Goal: Information Seeking & Learning: Learn about a topic

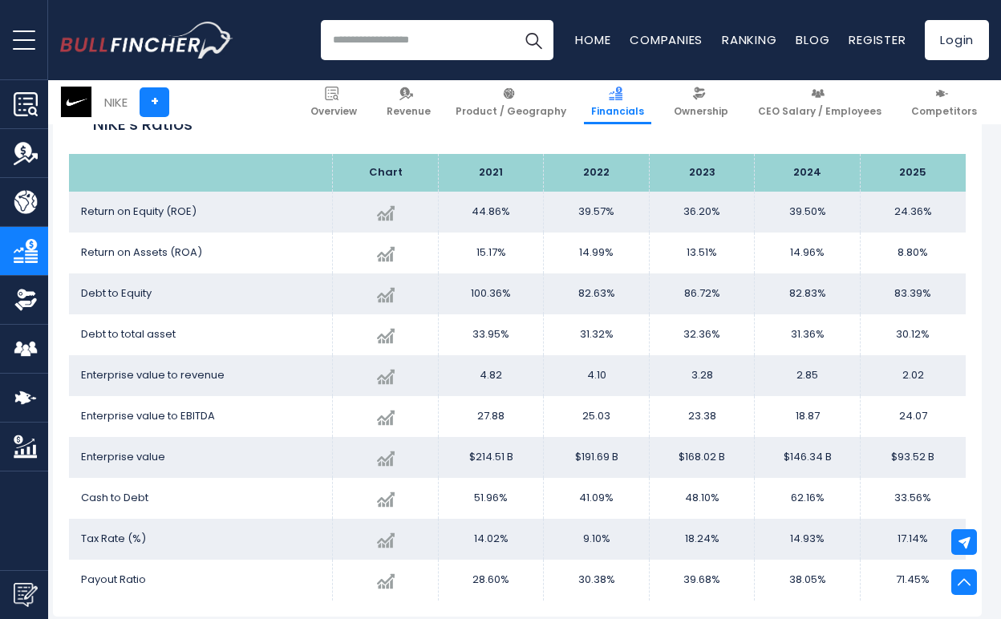
scroll to position [3173, 7]
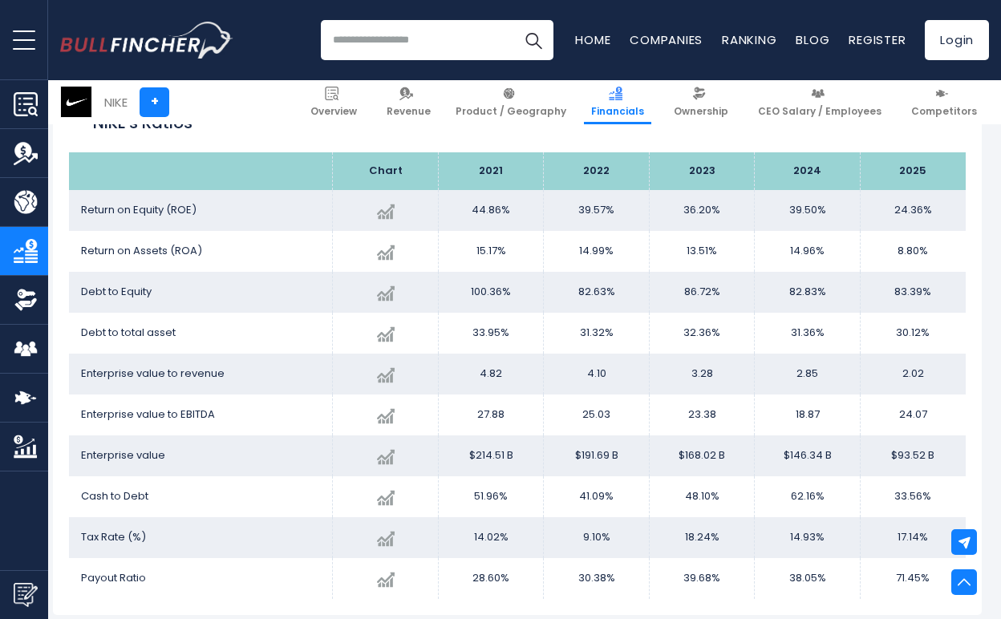
drag, startPoint x: 472, startPoint y: 249, endPoint x: 918, endPoint y: 270, distance: 445.7
click at [918, 270] on tbody "Return on Equity ([PERSON_NAME]) Created with Highcharts 12.1.2 24.36% -38.33% …" at bounding box center [517, 394] width 897 height 409
click at [918, 272] on td "83.39%" at bounding box center [913, 292] width 106 height 41
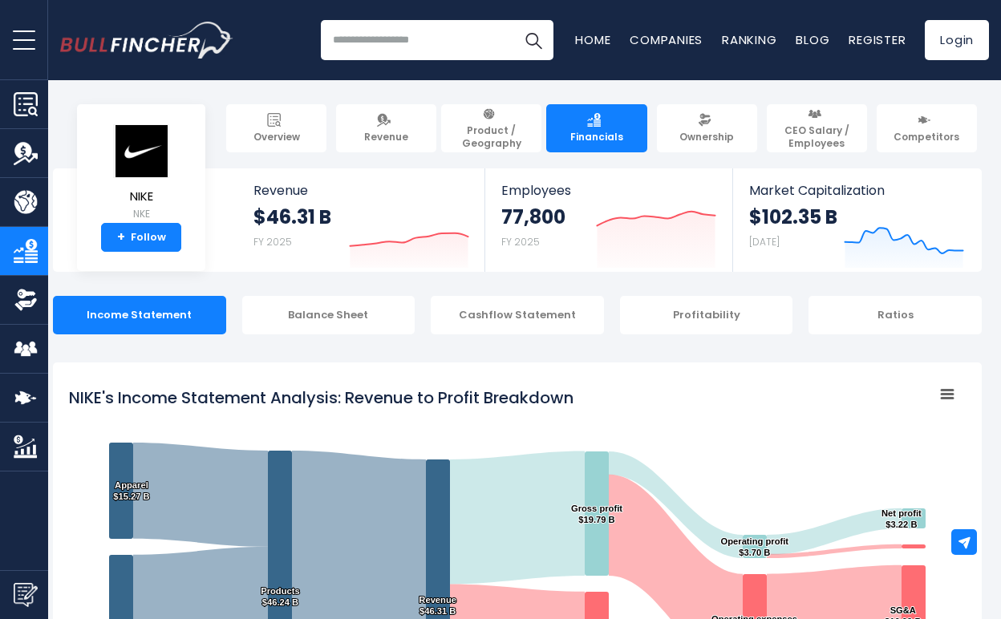
scroll to position [0, 7]
click at [893, 315] on div "Ratios" at bounding box center [895, 315] width 173 height 39
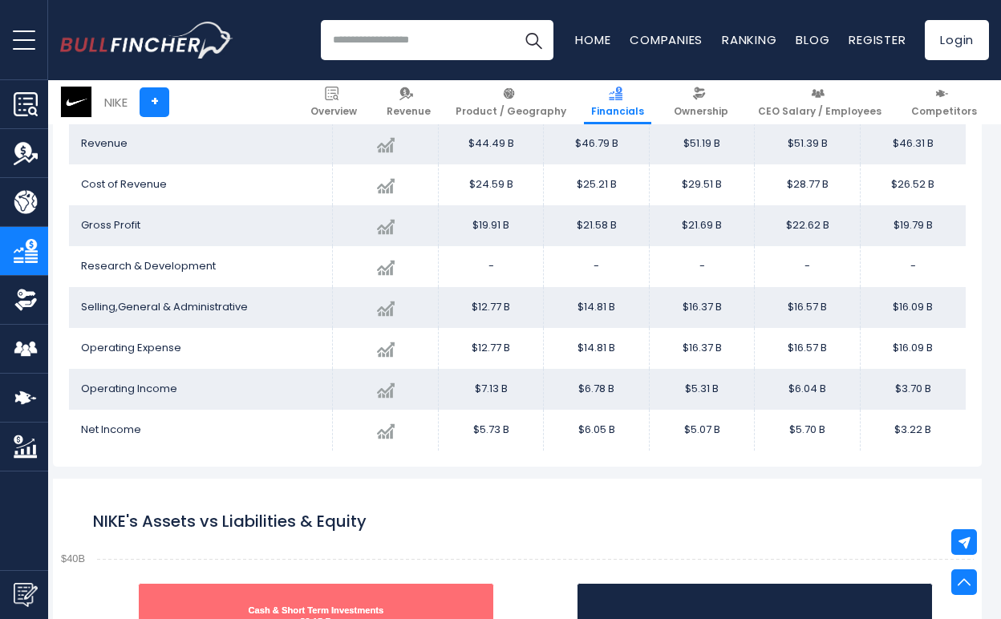
scroll to position [1005, 7]
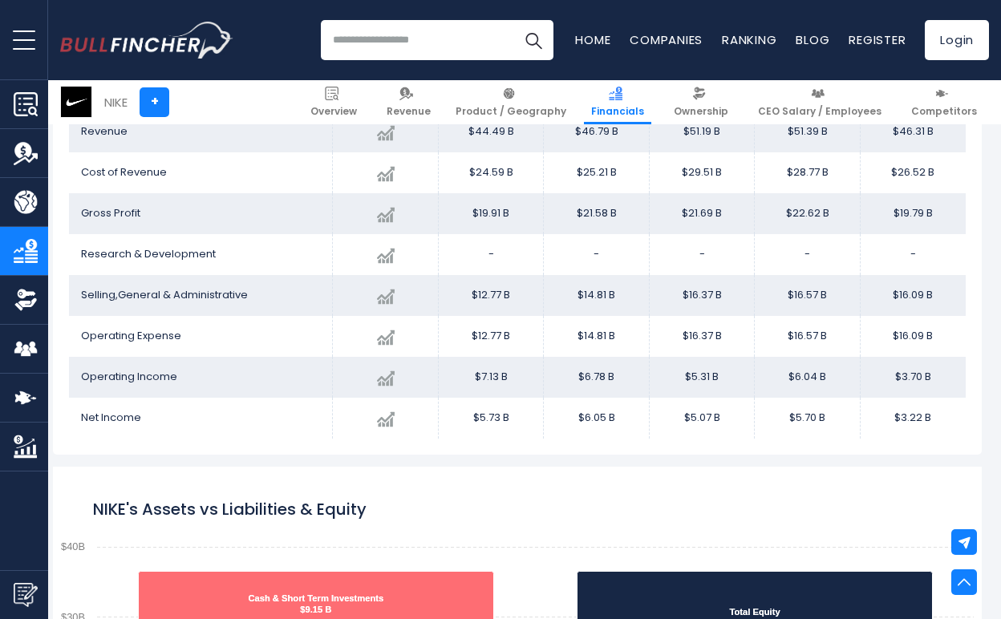
drag, startPoint x: 887, startPoint y: 407, endPoint x: 623, endPoint y: 271, distance: 297.1
click at [624, 276] on tbody "Revenue Created with Highcharts 12.1.2 $46.31 B -9.88% 2025 $44.49B ​ $44.49B $…" at bounding box center [517, 275] width 897 height 327
click at [623, 271] on td "-" at bounding box center [597, 254] width 106 height 41
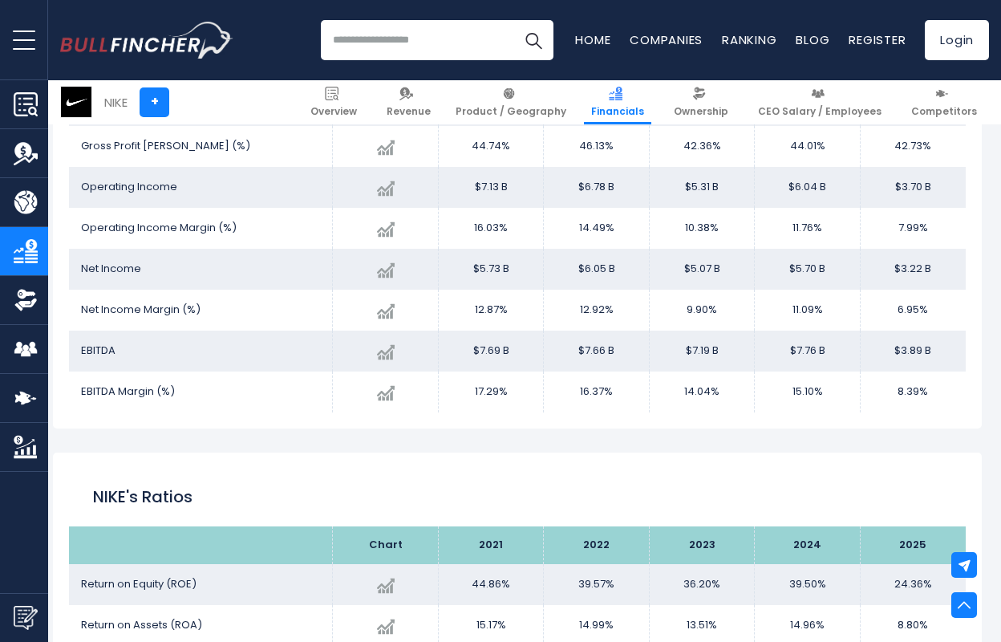
scroll to position [2803, 7]
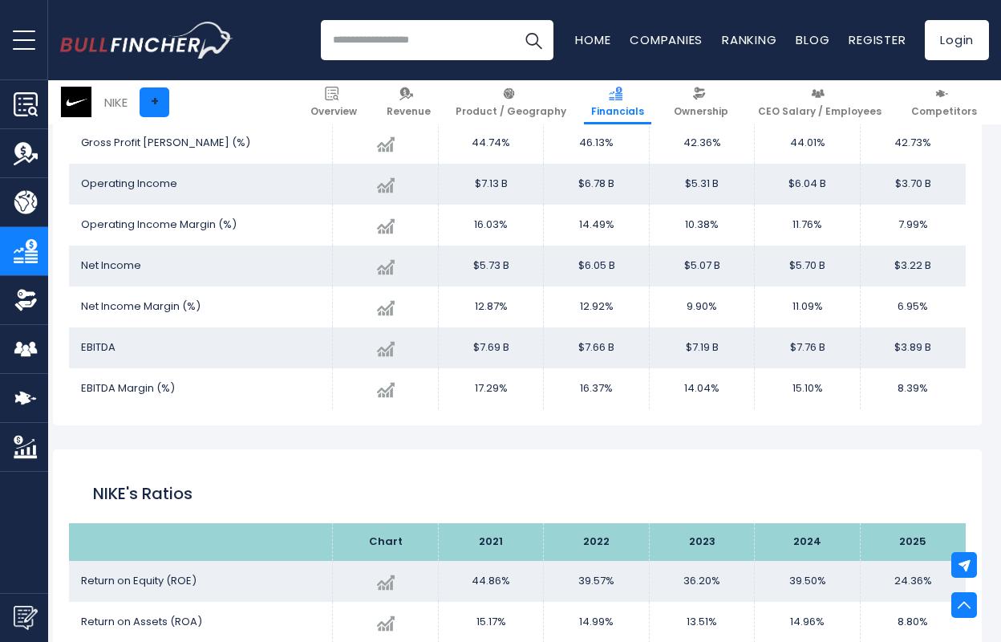
click at [150, 92] on link "+" at bounding box center [155, 102] width 30 height 30
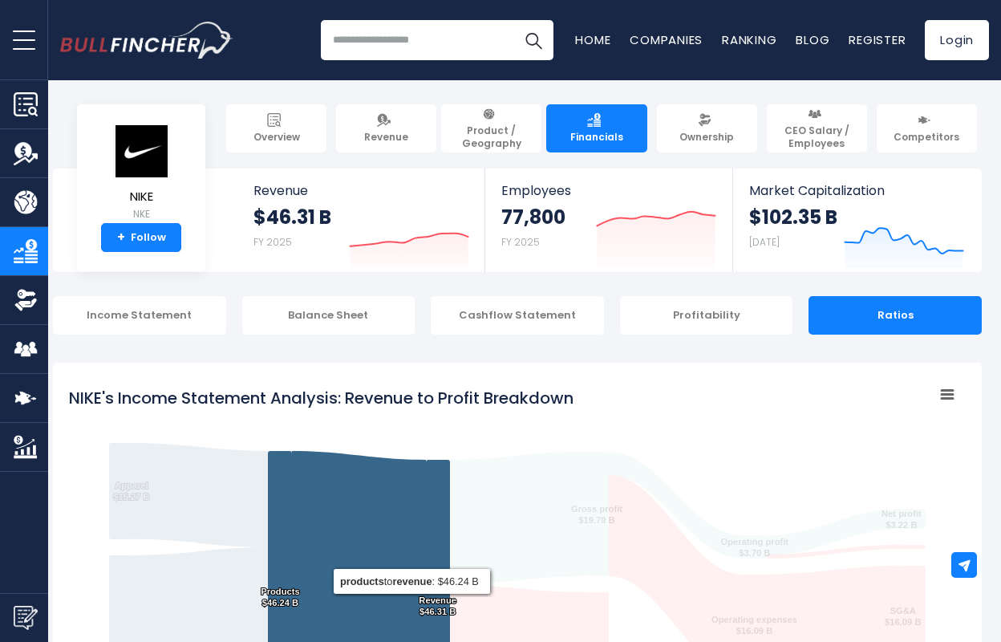
scroll to position [2, 7]
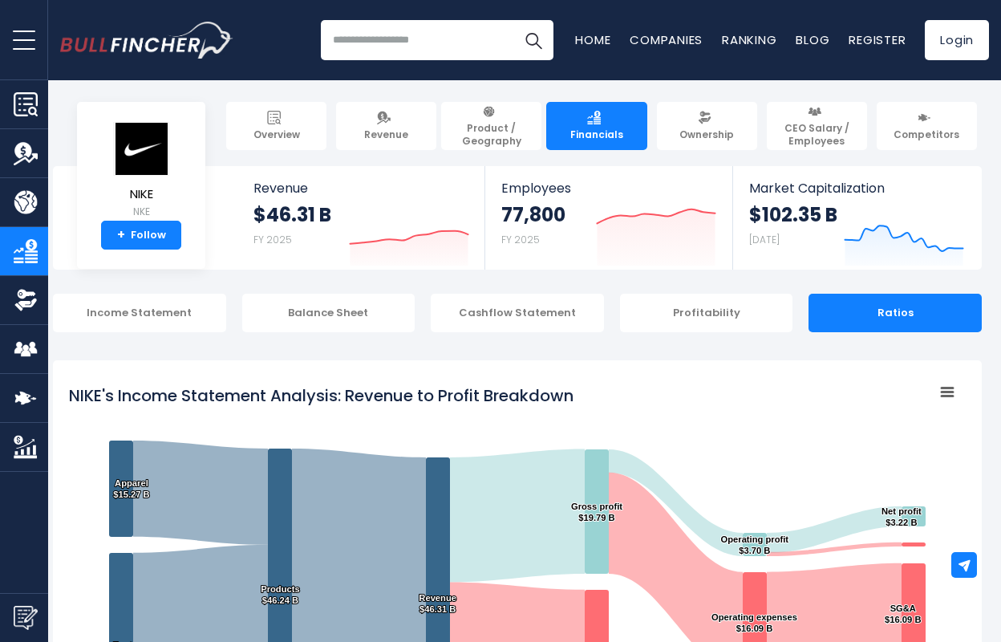
scroll to position [0, 7]
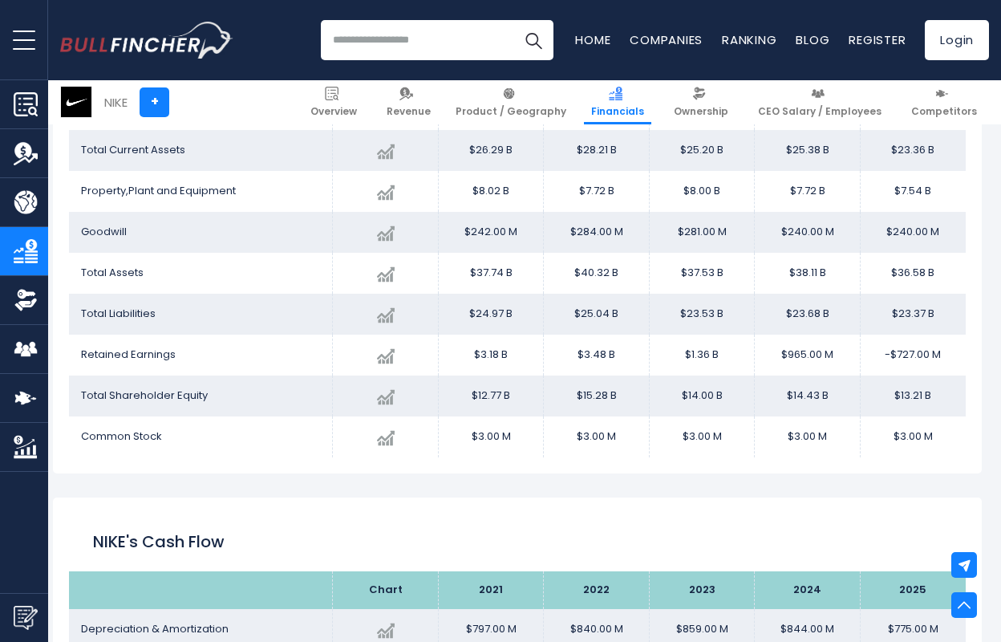
scroll to position [1960, 7]
drag, startPoint x: 943, startPoint y: 437, endPoint x: 716, endPoint y: 275, distance: 279.6
click at [716, 275] on tbody "Cash and Cash Equivalents Created with Highcharts 12.1.2 $9.15 B -20.99% 2025 $…" at bounding box center [517, 252] width 897 height 409
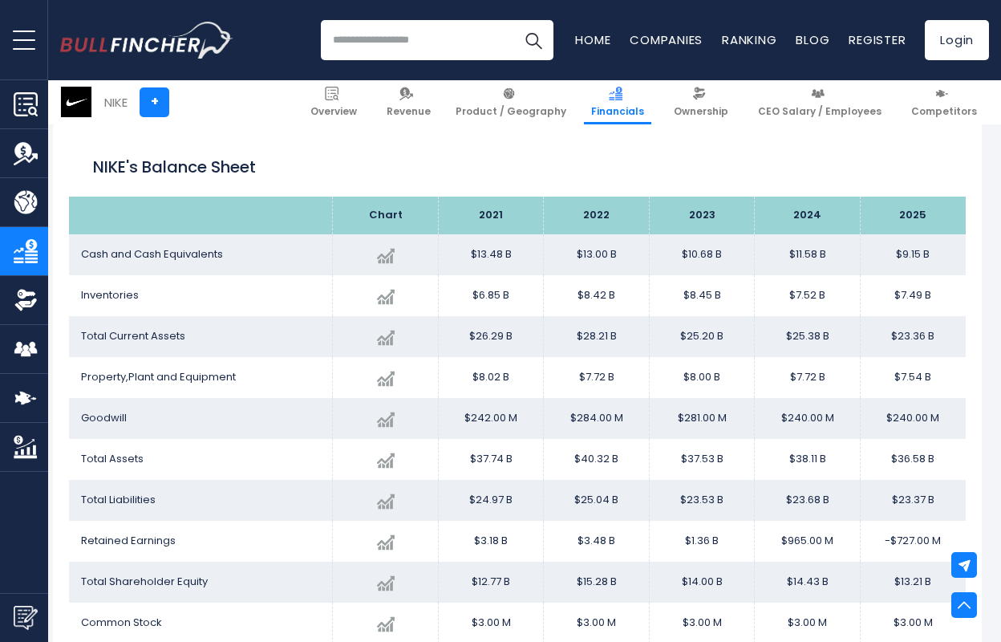
scroll to position [1777, 7]
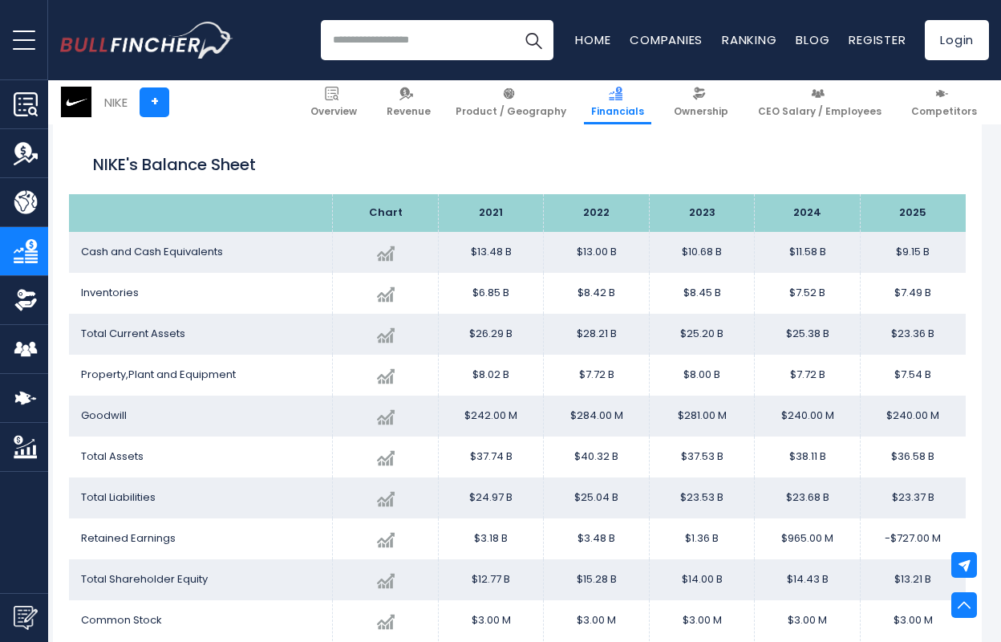
click at [84, 245] on span "Cash and Cash Equivalents" at bounding box center [152, 251] width 142 height 15
click at [83, 245] on span "Cash and Cash Equivalents" at bounding box center [152, 251] width 142 height 15
copy tbody "Cash and Cash Equivalents Created with Highcharts 12.1.2 $9.15 B -20.99% 2025 $…"
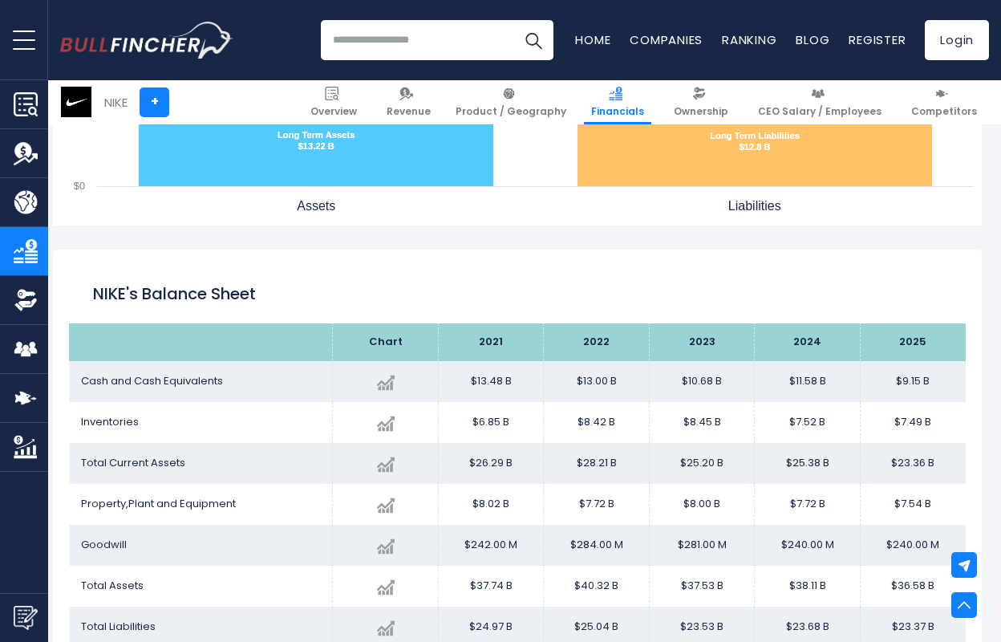
scroll to position [1649, 7]
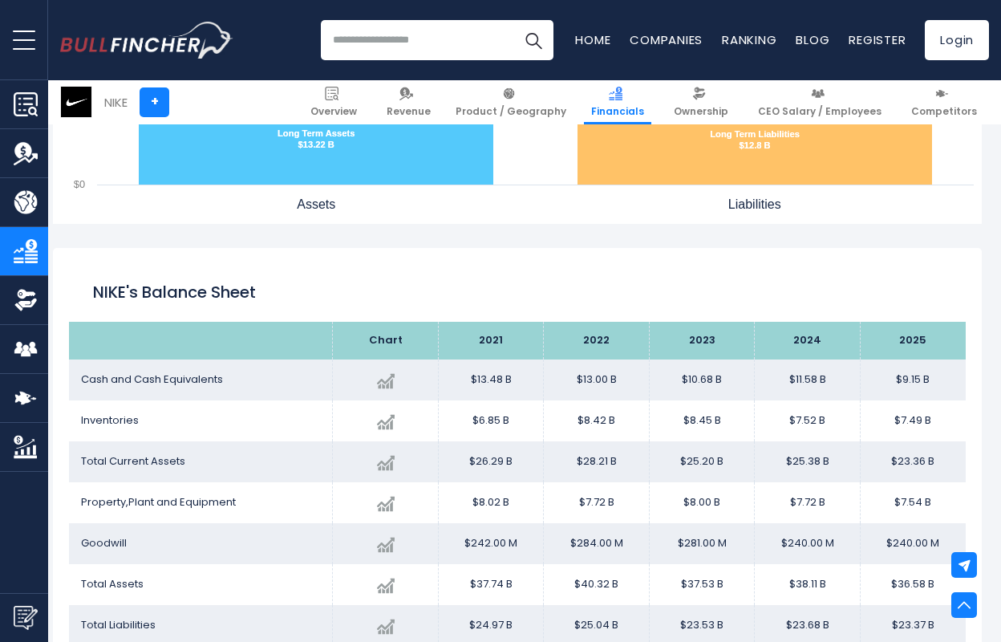
click at [493, 343] on th "2021" at bounding box center [491, 341] width 106 height 38
drag, startPoint x: 479, startPoint y: 339, endPoint x: 938, endPoint y: 348, distance: 458.9
click at [938, 348] on tr "Chart 2021 2022" at bounding box center [517, 341] width 897 height 38
copy tr "2021 2022 2023 2024 2025"
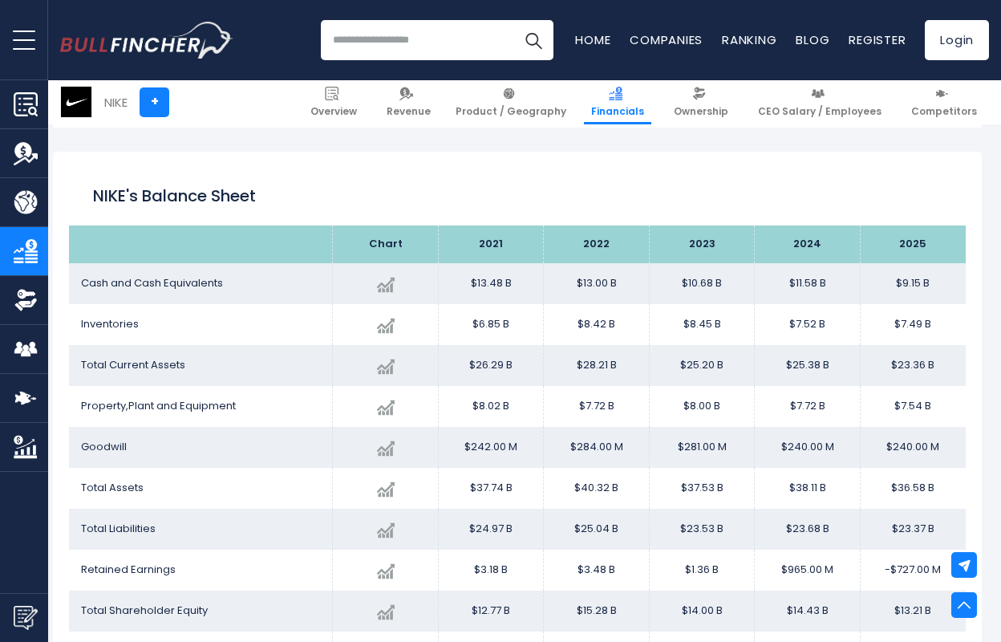
scroll to position [1759, 7]
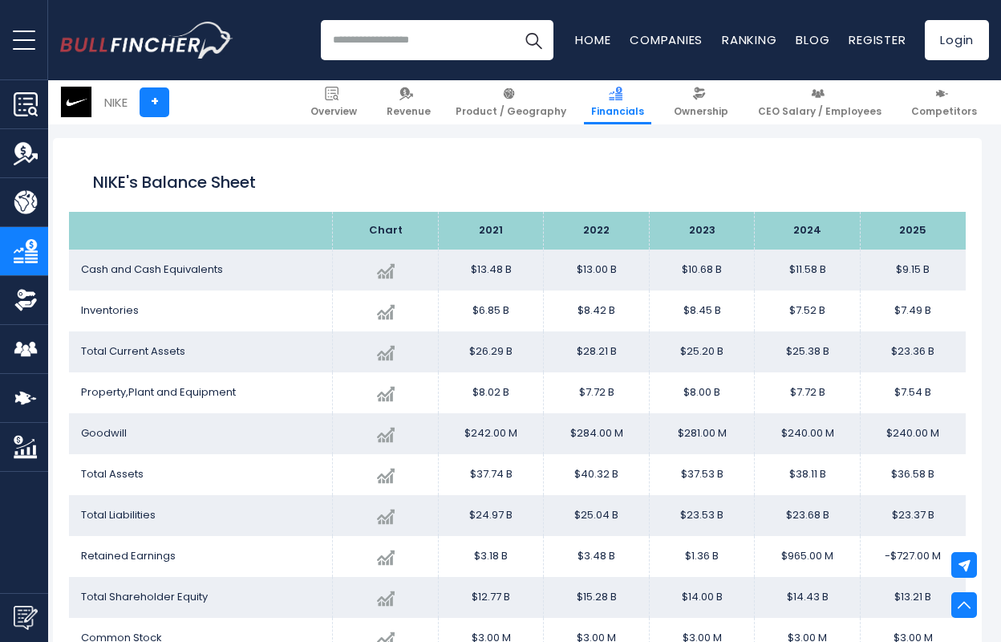
click at [83, 223] on th at bounding box center [201, 231] width 264 height 38
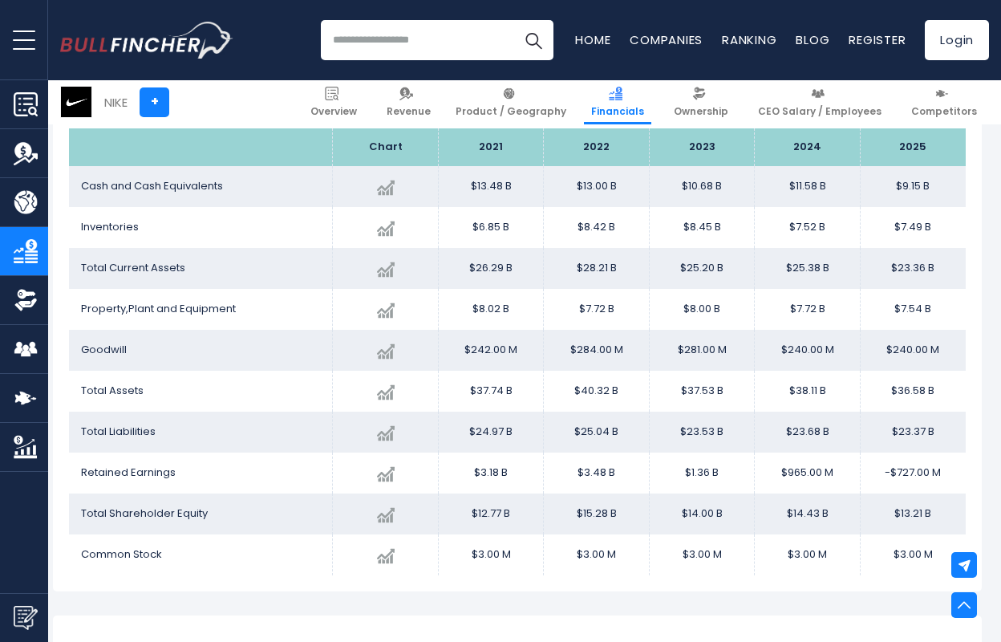
scroll to position [1847, 7]
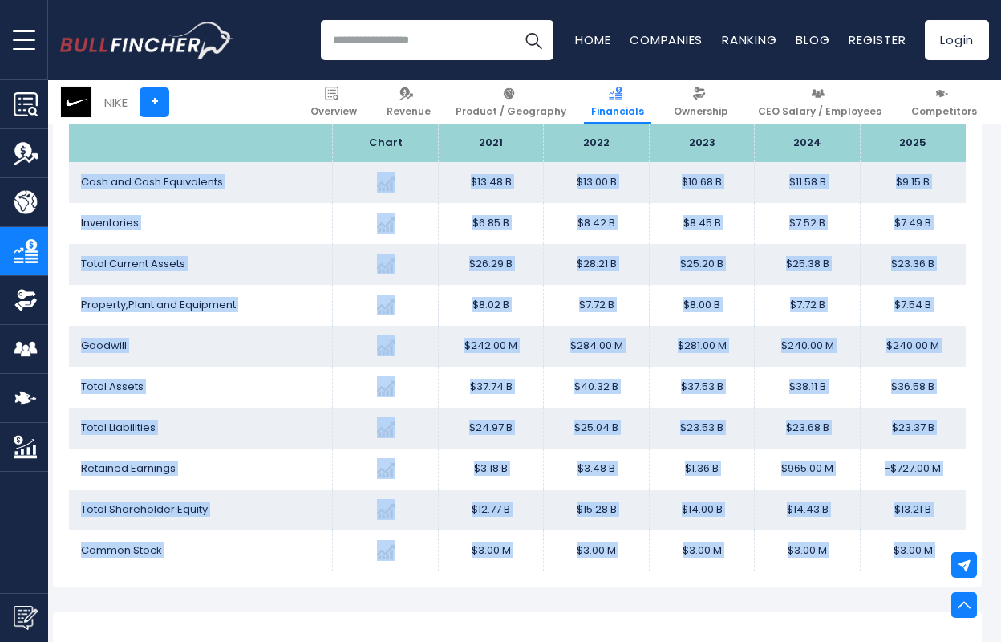
drag, startPoint x: 79, startPoint y: 181, endPoint x: 493, endPoint y: 592, distance: 582.5
click at [494, 592] on div "NIKE's Income Statement Analysis: Revenue to Profit Breakdown Created with High…" at bounding box center [517, 518] width 929 height 4004
click at [505, 521] on td "$12.77 B" at bounding box center [491, 509] width 106 height 41
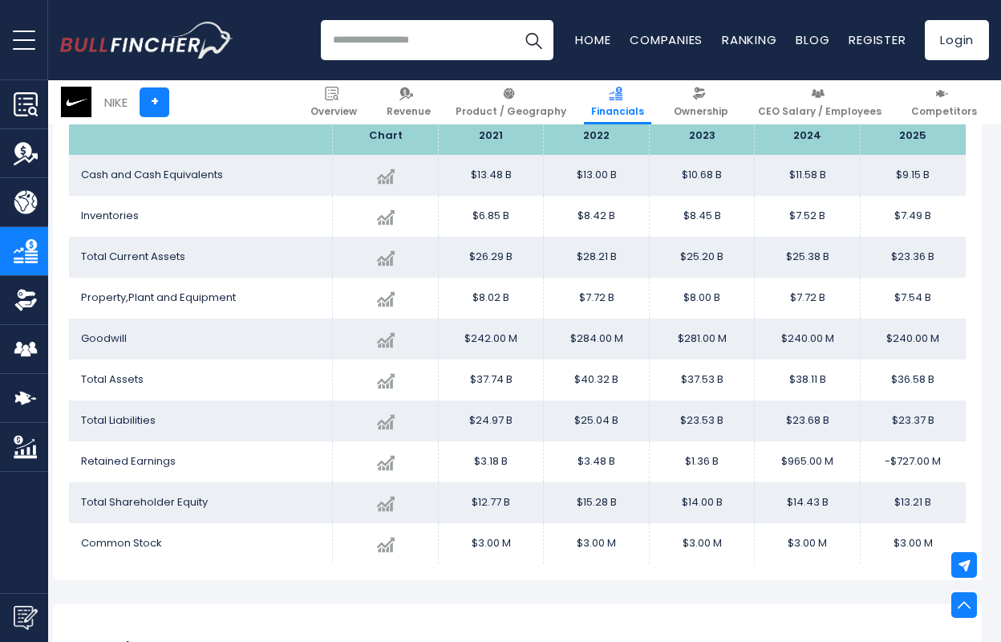
scroll to position [1839, 7]
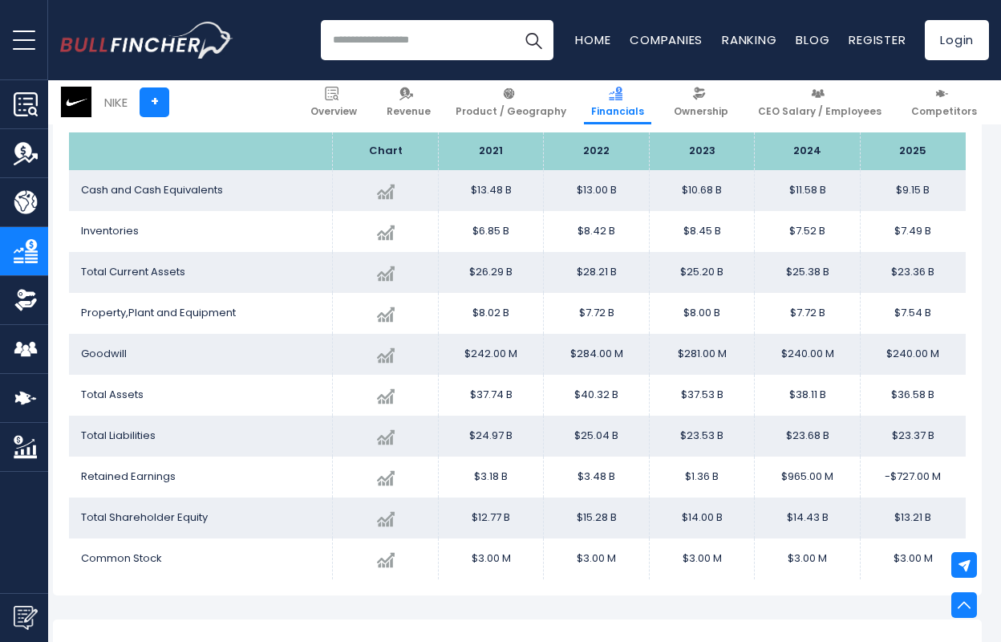
click at [200, 277] on td "Total Current Assets" at bounding box center [201, 272] width 264 height 41
drag, startPoint x: 230, startPoint y: 184, endPoint x: 79, endPoint y: 185, distance: 151.6
click at [79, 185] on td "Cash and Cash Equivalents" at bounding box center [201, 190] width 264 height 41
copy span "Cash and Cash Equivalents"
click at [245, 263] on td "Total Current Assets" at bounding box center [201, 272] width 264 height 41
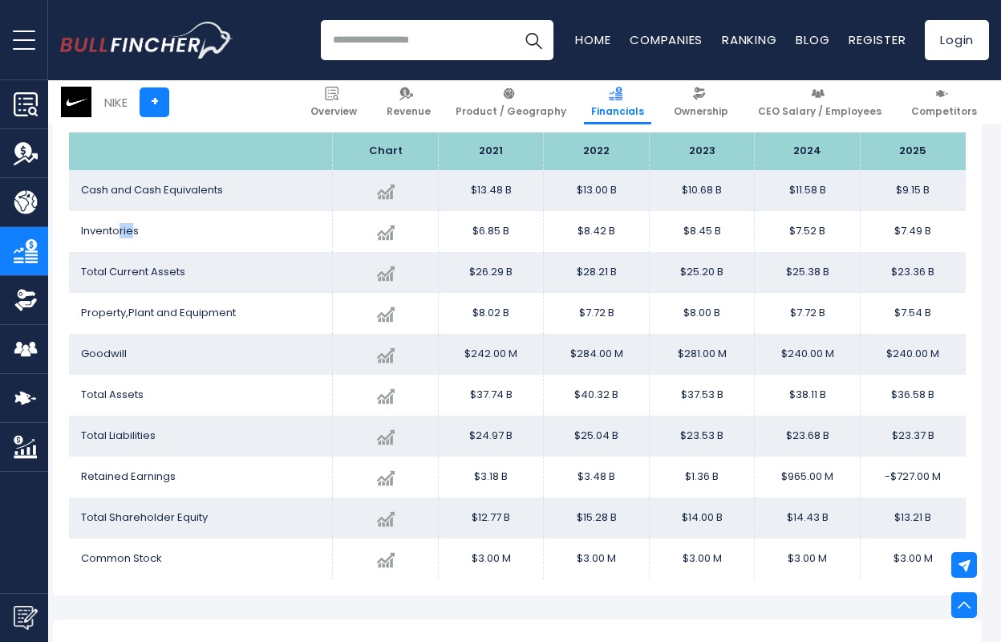
drag, startPoint x: 131, startPoint y: 225, endPoint x: 118, endPoint y: 225, distance: 12.9
click at [118, 225] on span "Inventories" at bounding box center [110, 230] width 58 height 15
click at [152, 229] on td "Inventories" at bounding box center [201, 231] width 264 height 41
drag, startPoint x: 152, startPoint y: 229, endPoint x: 79, endPoint y: 229, distance: 73.0
click at [79, 229] on td "Inventories" at bounding box center [201, 231] width 264 height 41
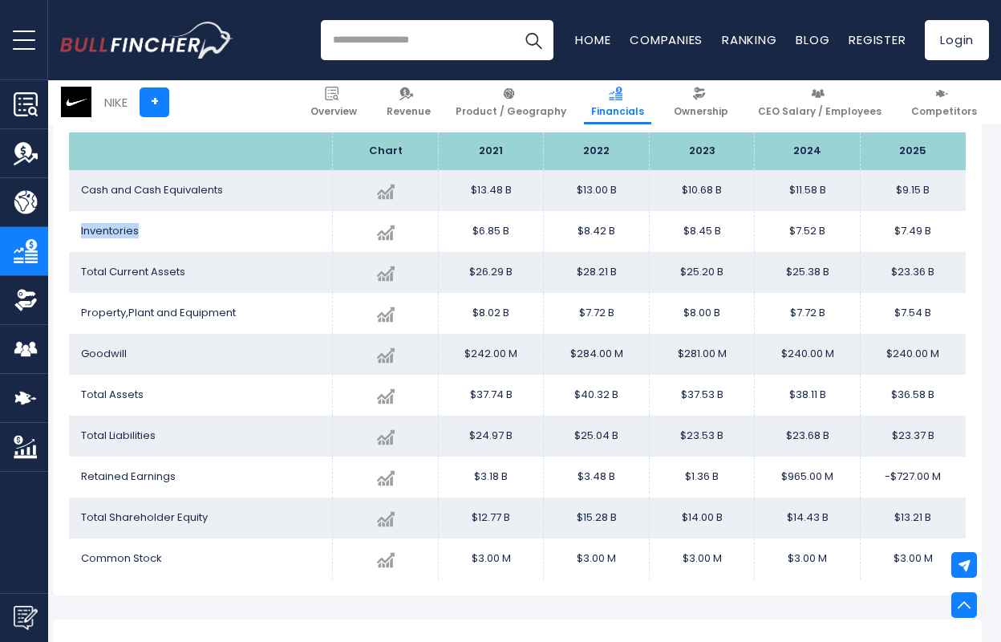
copy span "Inventories"
copy span "Total Current Assets"
drag, startPoint x: 184, startPoint y: 271, endPoint x: 79, endPoint y: 269, distance: 105.1
click at [79, 269] on td "Total Current Assets" at bounding box center [201, 272] width 264 height 41
click at [180, 368] on td "Goodwill" at bounding box center [201, 354] width 264 height 41
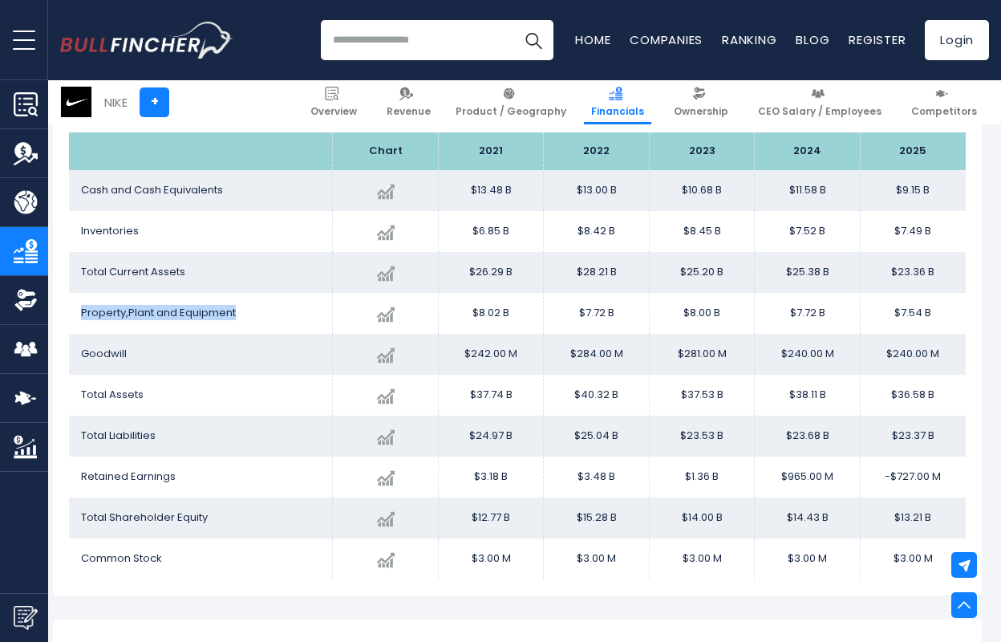
drag, startPoint x: 235, startPoint y: 316, endPoint x: 75, endPoint y: 307, distance: 160.7
click at [75, 307] on td "Property,Plant and Equipment" at bounding box center [201, 313] width 264 height 41
copy span "Property,Plant and Equipment"
click at [156, 383] on td "Total Assets" at bounding box center [201, 395] width 264 height 41
click at [120, 346] on span "Goodwill" at bounding box center [104, 353] width 46 height 15
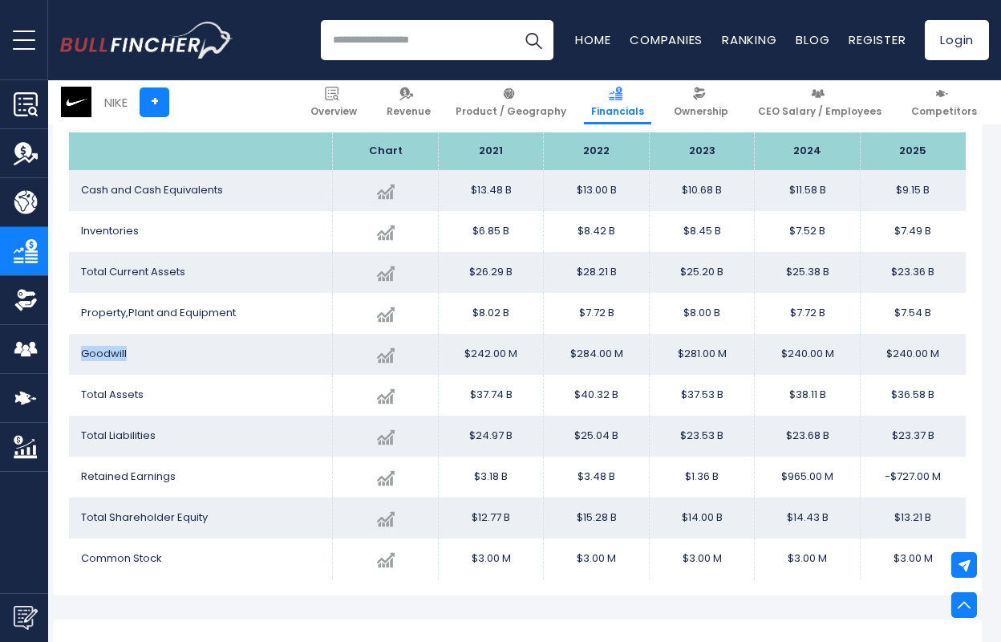
drag, startPoint x: 128, startPoint y: 347, endPoint x: 75, endPoint y: 347, distance: 52.9
click at [75, 347] on td "Goodwill" at bounding box center [201, 354] width 264 height 41
copy span "Goodwill"
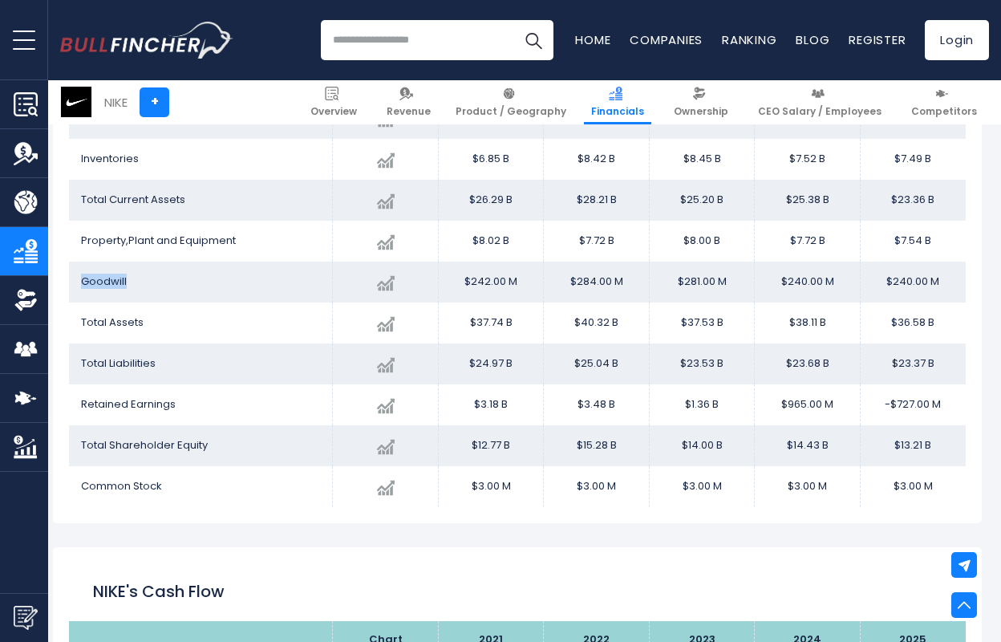
scroll to position [1914, 7]
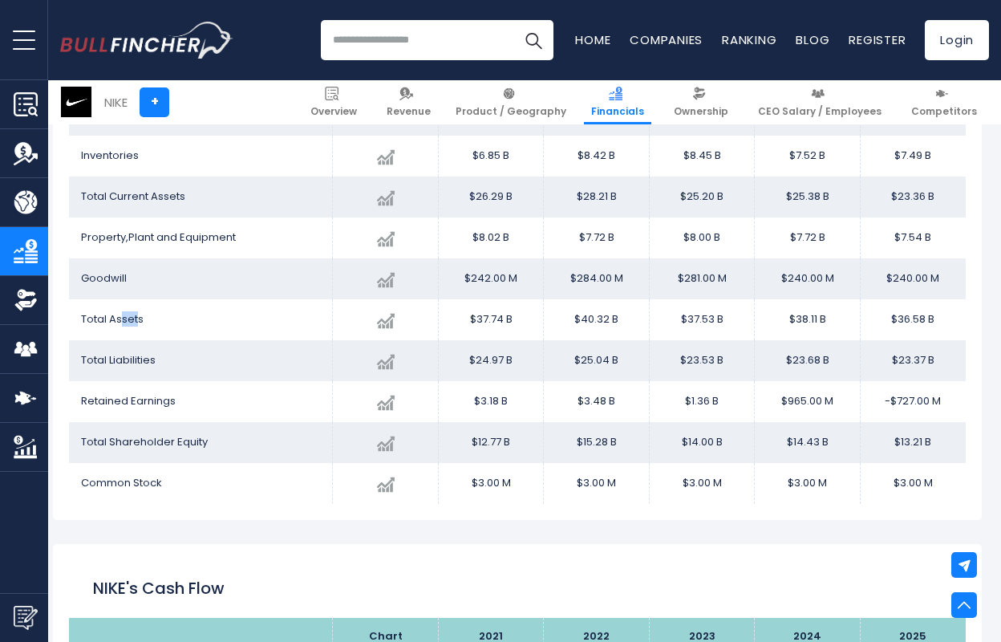
drag, startPoint x: 136, startPoint y: 318, endPoint x: 122, endPoint y: 318, distance: 14.4
click at [122, 318] on span "Total Assets" at bounding box center [112, 318] width 63 height 15
drag, startPoint x: 146, startPoint y: 318, endPoint x: 80, endPoint y: 318, distance: 65.8
click at [80, 318] on td "Total Assets" at bounding box center [201, 319] width 264 height 41
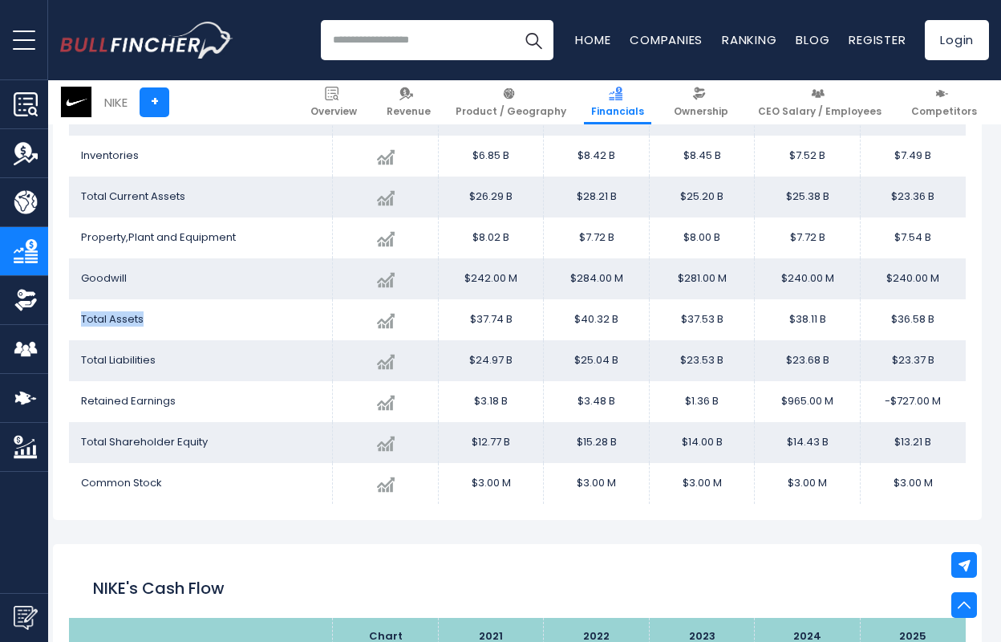
copy span "Total Assets"
click at [125, 443] on span "Total Shareholder Equity" at bounding box center [144, 441] width 127 height 15
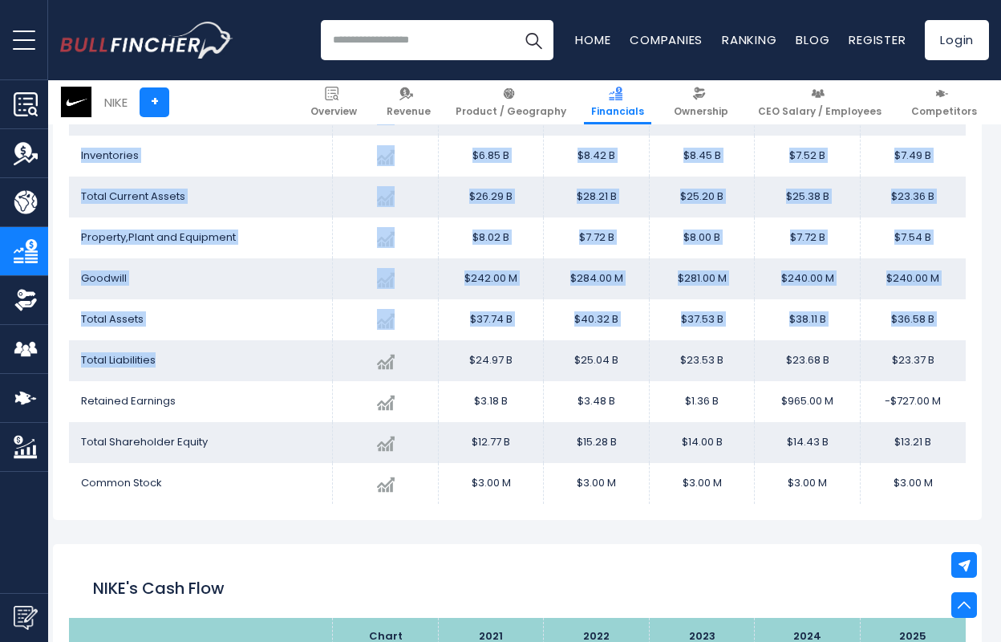
copy div "Chart 2021 2022 2023 2024 2025 Cash and Cash Equivalents Created with Highchart…"
drag, startPoint x: 159, startPoint y: 363, endPoint x: 58, endPoint y: 359, distance: 101.2
click at [58, 359] on div "NIKE's Balance Sheet Chart 2021 $9.15 B" at bounding box center [517, 251] width 929 height 537
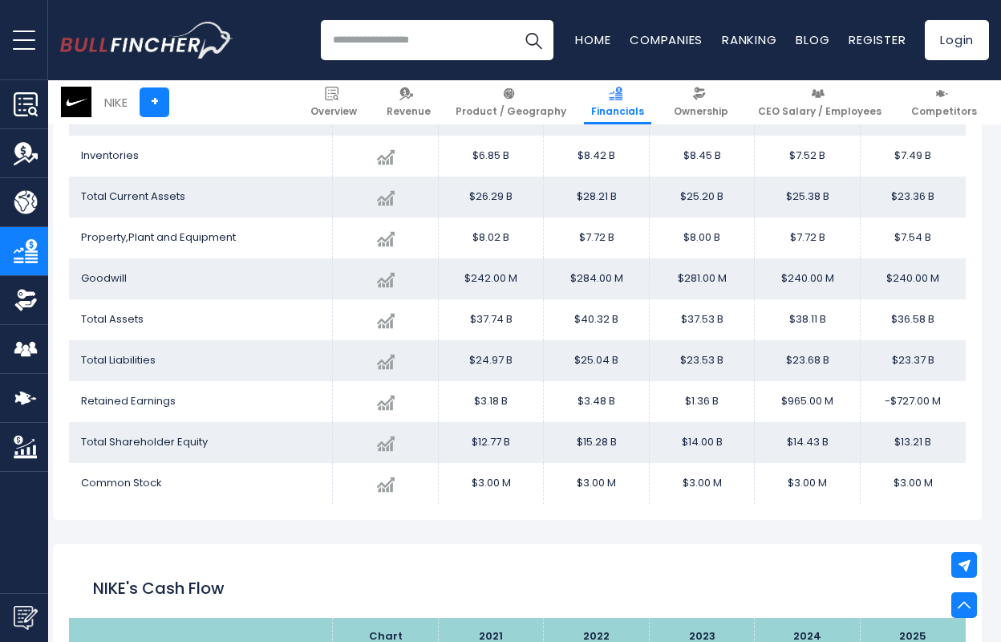
click at [122, 359] on span "Total Liabilities" at bounding box center [118, 359] width 75 height 15
drag, startPoint x: 158, startPoint y: 357, endPoint x: 72, endPoint y: 357, distance: 85.8
click at [72, 357] on td "Total Liabilities" at bounding box center [201, 360] width 264 height 41
click at [103, 403] on span "Retained Earnings" at bounding box center [128, 400] width 95 height 15
drag, startPoint x: 165, startPoint y: 355, endPoint x: 95, endPoint y: 356, distance: 70.6
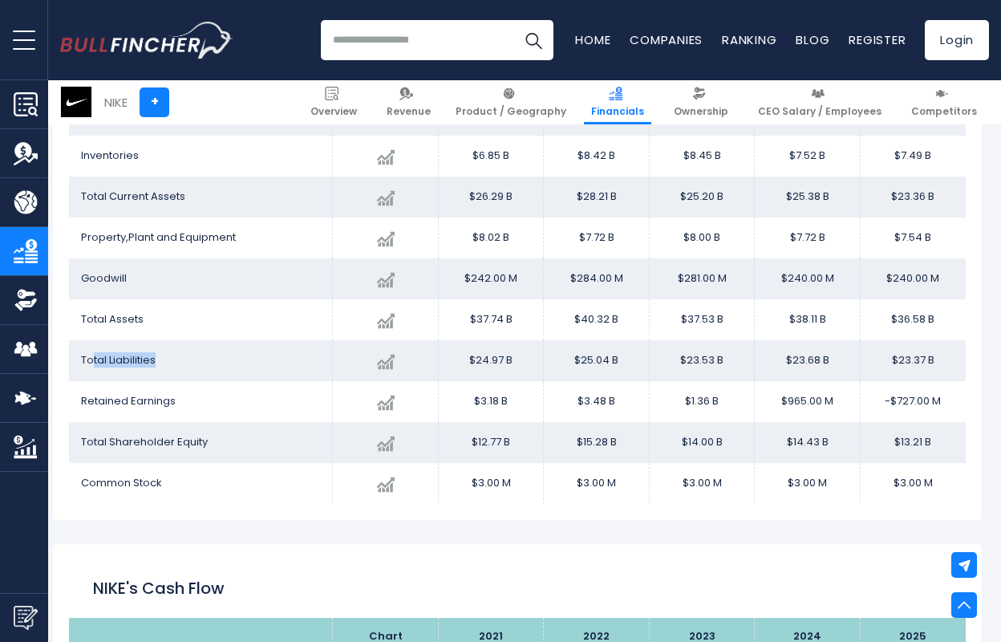
click at [95, 356] on td "Total Liabilities" at bounding box center [201, 360] width 264 height 41
click at [95, 356] on span "Total Liabilities" at bounding box center [118, 359] width 75 height 15
click at [83, 356] on span "Total Liabilities" at bounding box center [118, 359] width 75 height 15
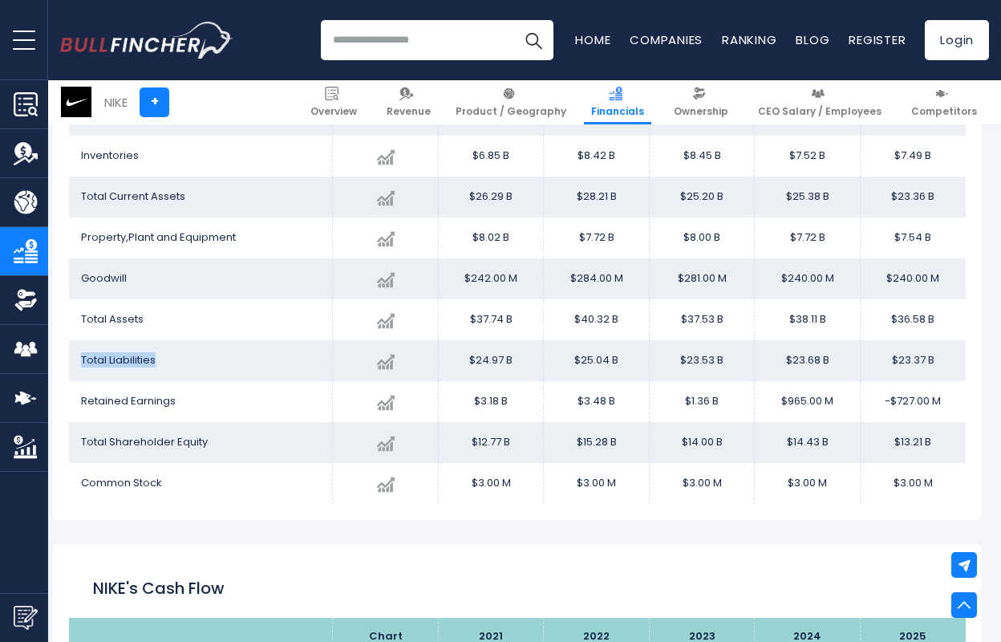
click at [83, 356] on span "Total Liabilities" at bounding box center [118, 359] width 75 height 15
click at [130, 360] on span "Total Liabilities" at bounding box center [118, 359] width 75 height 15
click at [169, 362] on td "Total Liabilities" at bounding box center [201, 360] width 264 height 41
click at [169, 328] on td "Total Assets" at bounding box center [201, 319] width 264 height 41
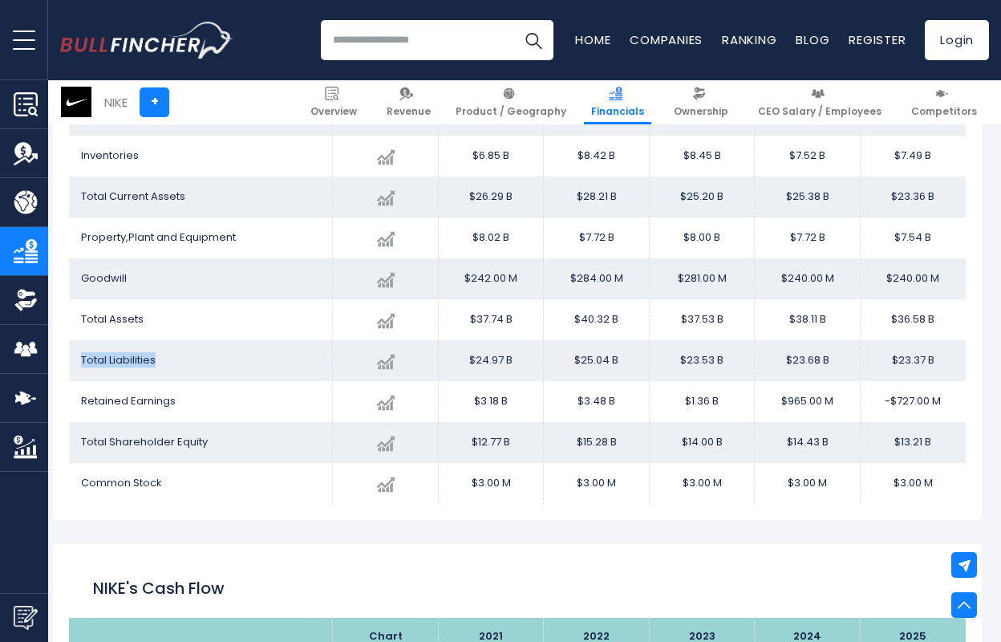
drag, startPoint x: 162, startPoint y: 359, endPoint x: 80, endPoint y: 352, distance: 82.1
click at [80, 352] on td "Total Liabilities" at bounding box center [201, 360] width 264 height 41
copy span "Total Liabilities"
click at [201, 440] on span "Total Shareholder Equity" at bounding box center [144, 441] width 127 height 15
drag, startPoint x: 193, startPoint y: 398, endPoint x: 83, endPoint y: 395, distance: 110.7
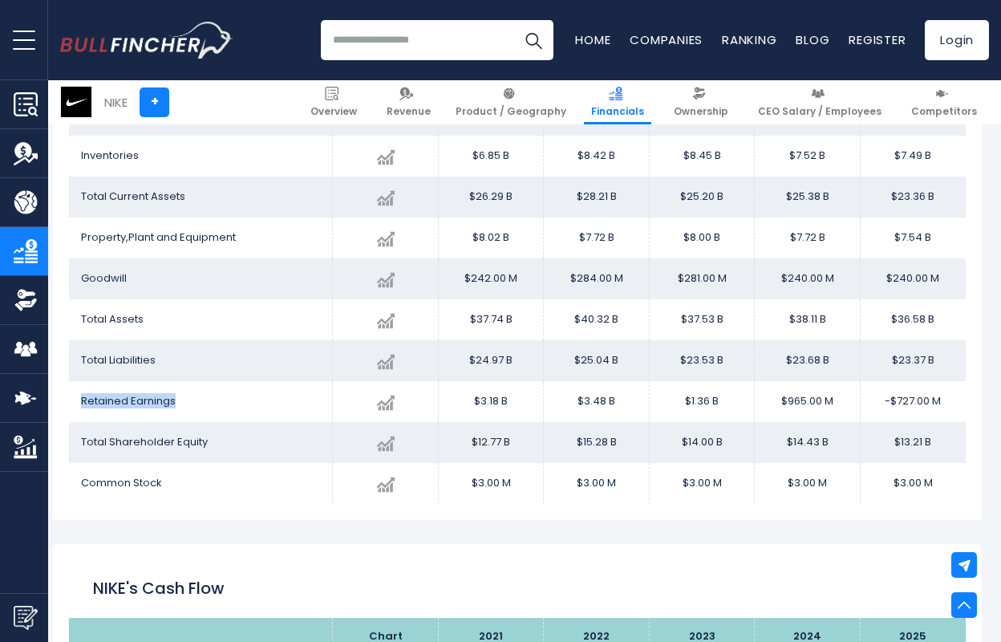
click at [83, 395] on td "Retained Earnings" at bounding box center [201, 401] width 264 height 41
click at [168, 444] on span "Total Shareholder Equity" at bounding box center [144, 441] width 127 height 15
drag, startPoint x: 211, startPoint y: 444, endPoint x: 79, endPoint y: 443, distance: 131.6
click at [79, 443] on td "Total Shareholder Equity" at bounding box center [201, 442] width 264 height 41
click at [184, 487] on td "Common Stock" at bounding box center [201, 483] width 264 height 41
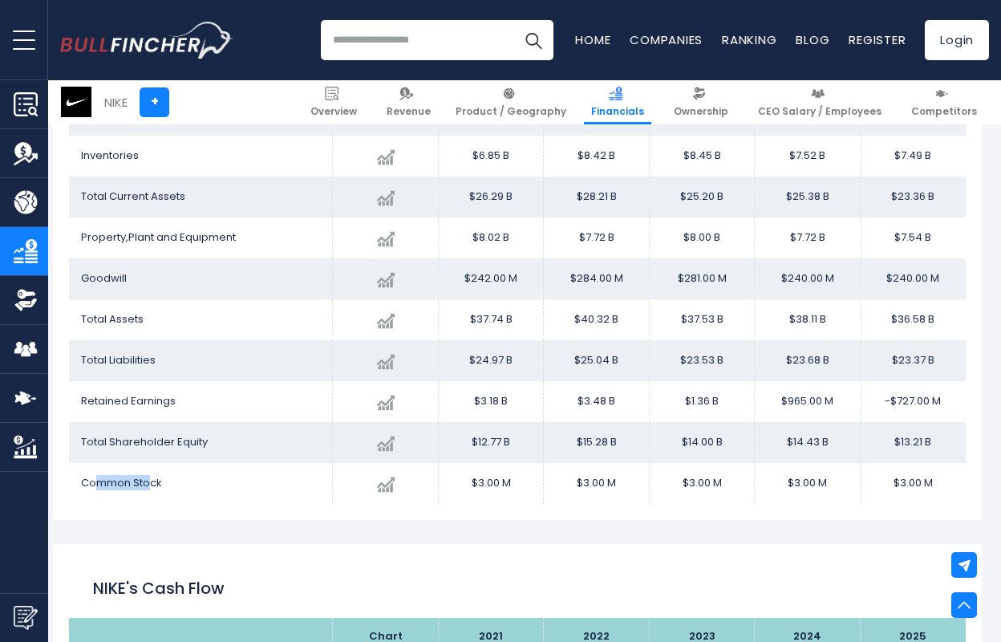
drag, startPoint x: 152, startPoint y: 483, endPoint x: 91, endPoint y: 480, distance: 61.0
click at [92, 481] on span "Common Stock" at bounding box center [121, 482] width 81 height 15
click at [91, 480] on span "Common Stock" at bounding box center [121, 482] width 81 height 15
drag, startPoint x: 84, startPoint y: 480, endPoint x: 164, endPoint y: 478, distance: 79.5
click at [164, 478] on td "Common Stock" at bounding box center [201, 483] width 264 height 41
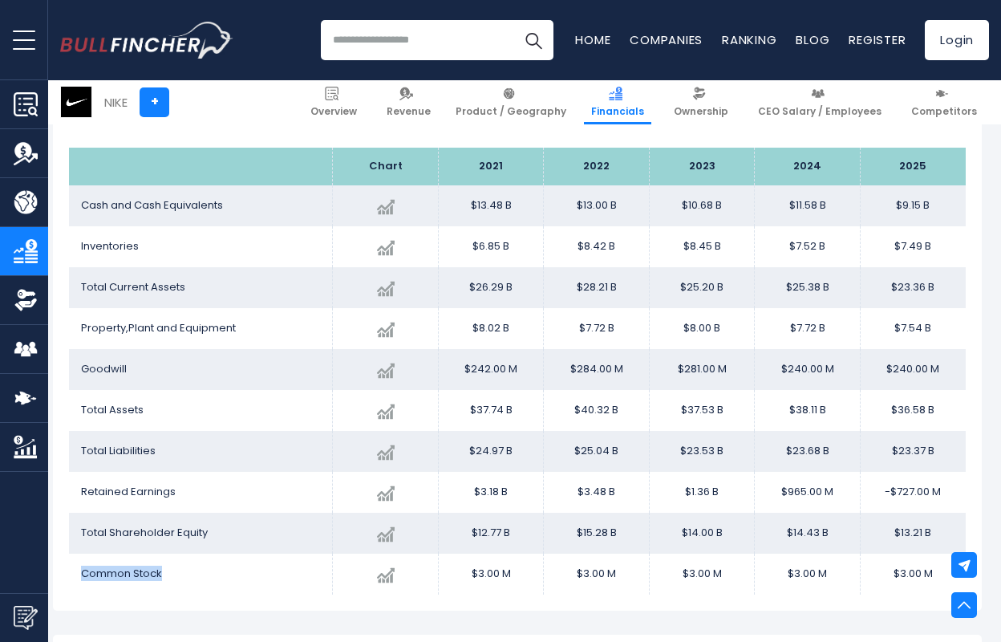
scroll to position [1808, 7]
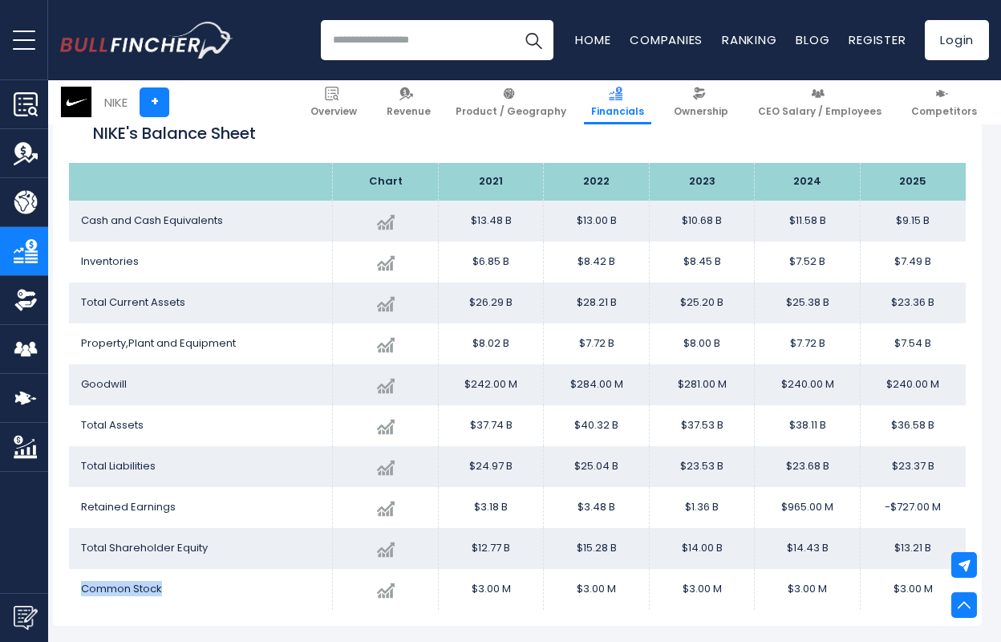
drag, startPoint x: 471, startPoint y: 213, endPoint x: 823, endPoint y: 387, distance: 392.8
click at [823, 387] on tbody "Cash and Cash Equivalents Created with Highcharts 12.1.2 $9.15 B -20.99% 2025 $…" at bounding box center [517, 405] width 897 height 409
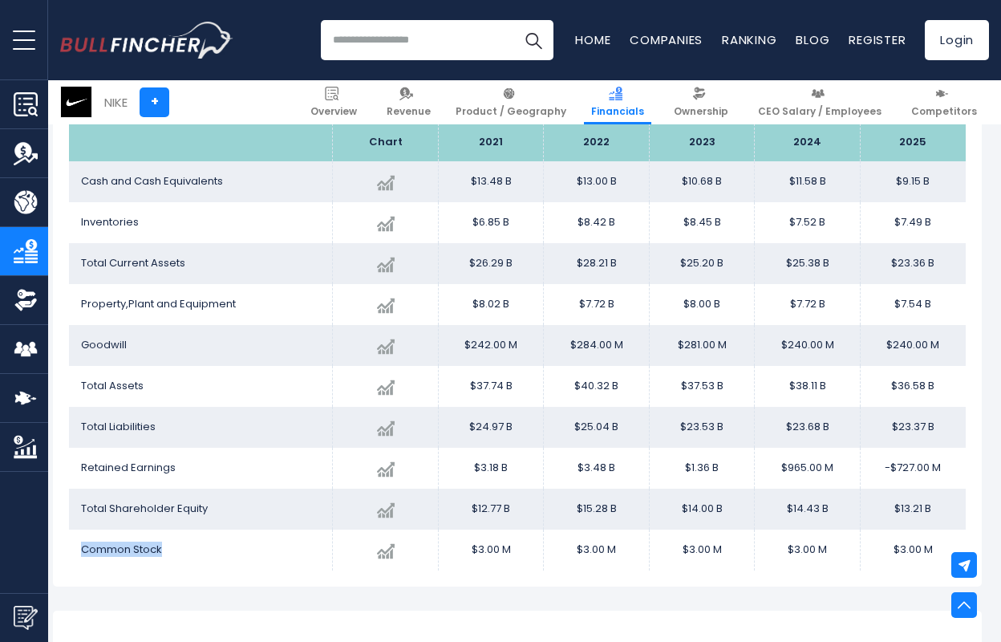
scroll to position [1851, 7]
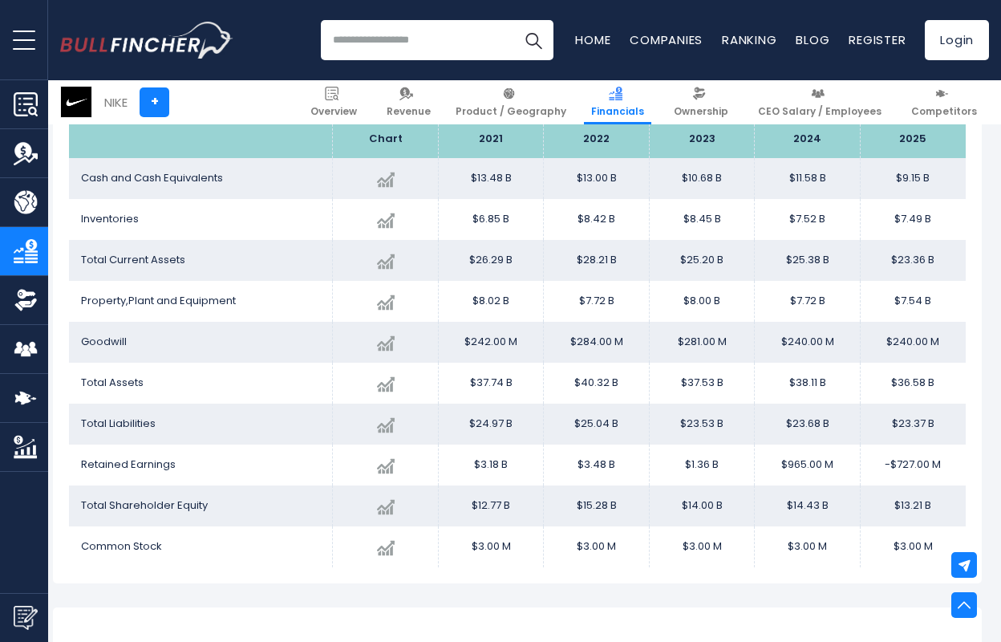
click at [824, 420] on td "$23.68 B" at bounding box center [808, 423] width 106 height 41
drag, startPoint x: 941, startPoint y: 544, endPoint x: 495, endPoint y: 533, distance: 446.1
click at [495, 533] on tr "Common Stock Created with Highcharts 12.1.2 $3.00 M 0.00% 2025 $3.00M ​ $3.00M …" at bounding box center [517, 546] width 897 height 41
click at [495, 533] on td "$3.00 M" at bounding box center [491, 546] width 106 height 41
drag, startPoint x: 468, startPoint y: 542, endPoint x: 944, endPoint y: 541, distance: 475.7
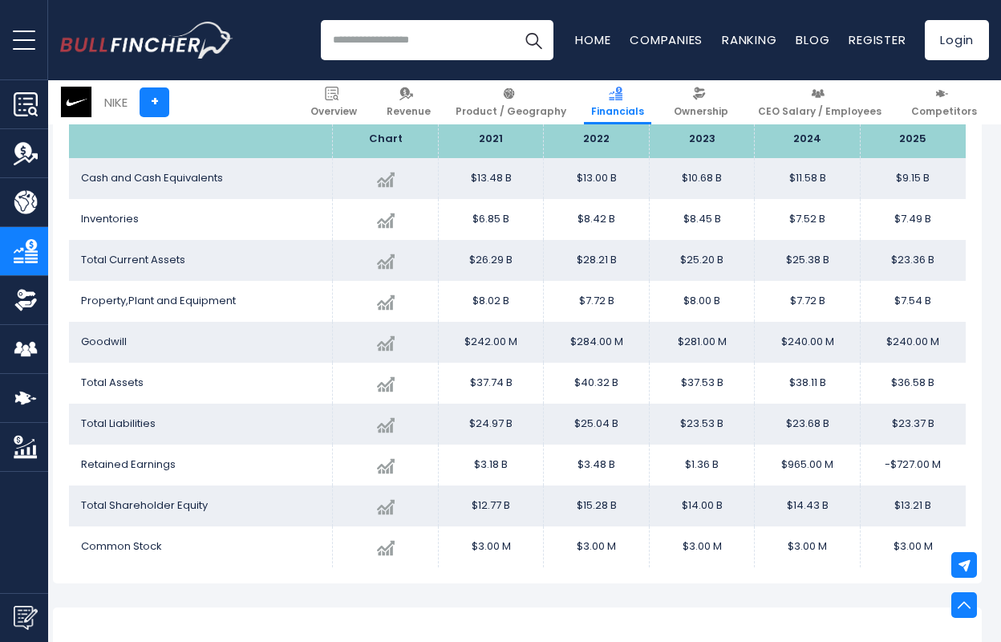
click at [944, 541] on tr "Common Stock Created with Highcharts 12.1.2 $3.00 M 0.00% 2025 $3.00M ​ $3.00M …" at bounding box center [517, 546] width 897 height 41
click at [489, 509] on td "$12.77 B" at bounding box center [491, 505] width 106 height 41
drag, startPoint x: 463, startPoint y: 501, endPoint x: 935, endPoint y: 506, distance: 472.5
click at [935, 506] on tr "Total Shareholder Equity Created with Highcharts 12.1.2 $13.21 B -8.43% 2025 $1…" at bounding box center [517, 505] width 897 height 41
click at [563, 495] on td "$15.28 B" at bounding box center [597, 505] width 106 height 41
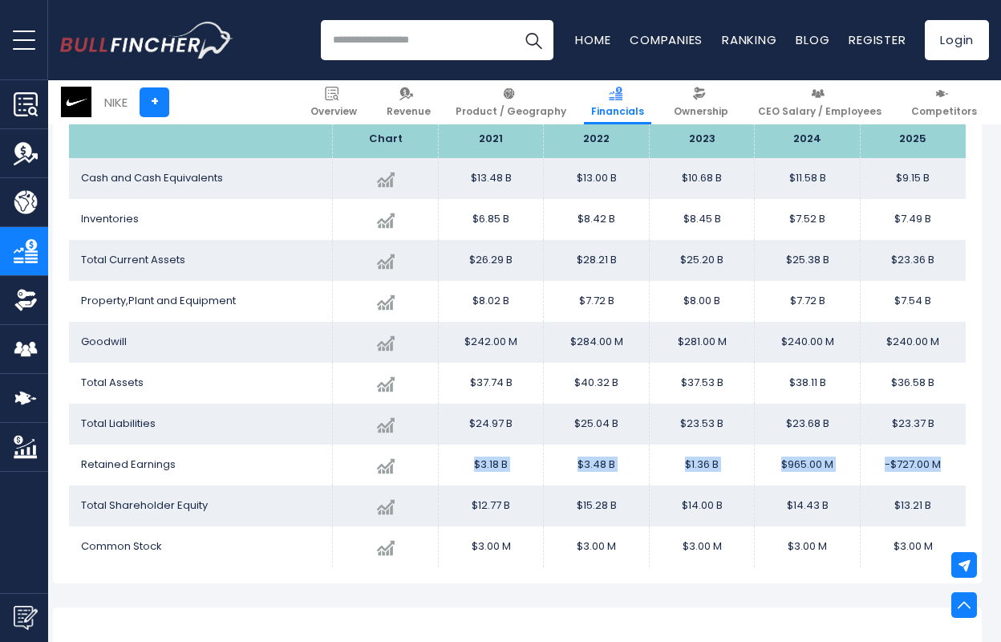
drag, startPoint x: 472, startPoint y: 463, endPoint x: 948, endPoint y: 465, distance: 475.7
click at [948, 465] on tr "Retained Earnings Created with Highcharts 12.1.2 $-727.00 M -175.34% 2025 $3.18…" at bounding box center [517, 464] width 897 height 41
click at [312, 414] on td "Total Liabilities" at bounding box center [201, 423] width 264 height 41
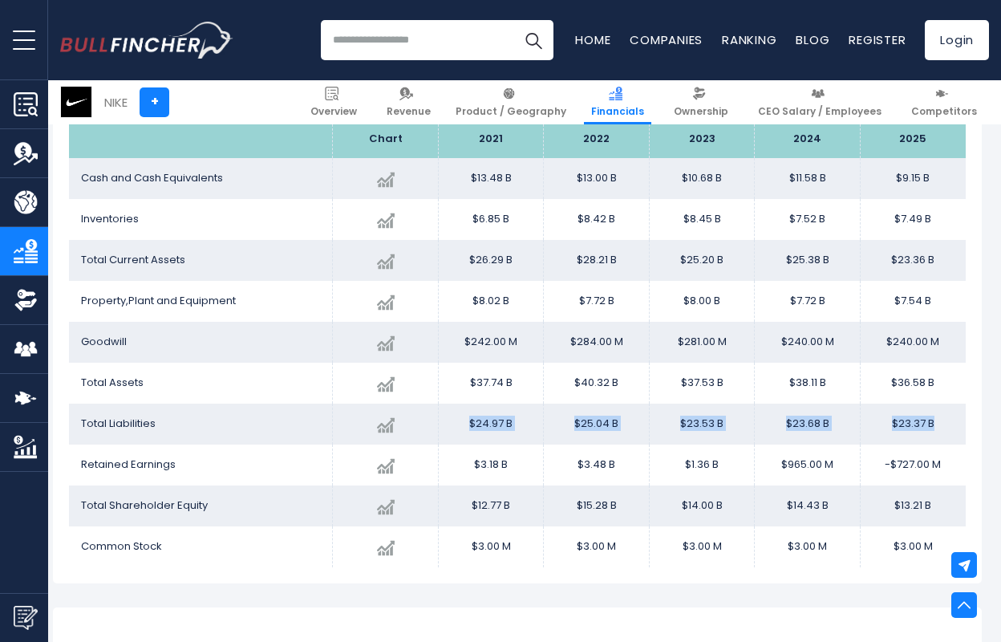
drag, startPoint x: 945, startPoint y: 422, endPoint x: 467, endPoint y: 422, distance: 478.1
click at [467, 422] on tr "Total Liabilities Created with Highcharts 12.1.2 $23.37 B -1.33% 2025 $24.97B ​…" at bounding box center [517, 423] width 897 height 41
click at [944, 380] on td "$36.58 B" at bounding box center [913, 383] width 106 height 41
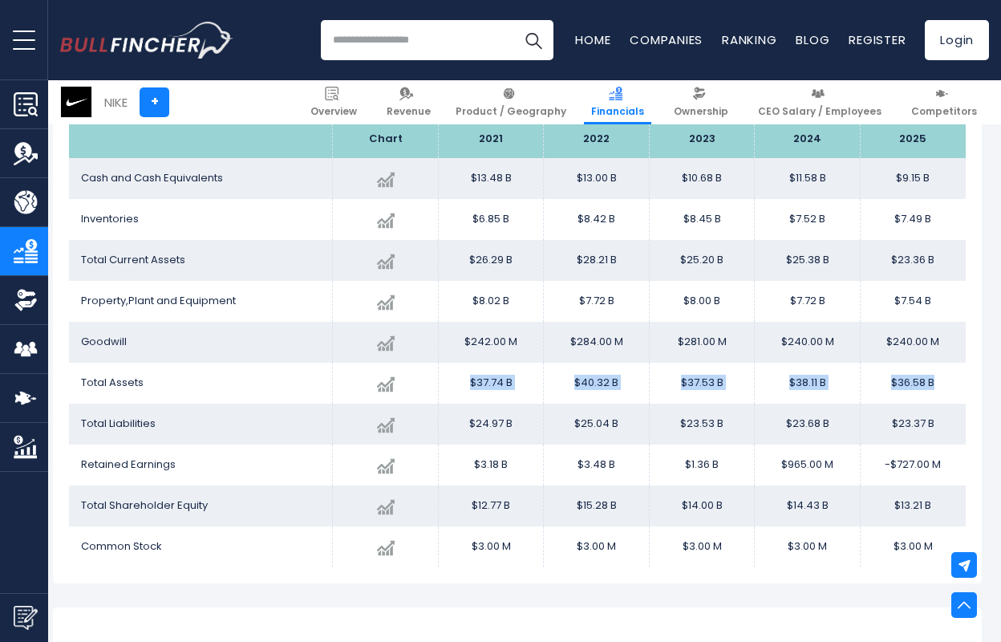
drag, startPoint x: 943, startPoint y: 380, endPoint x: 467, endPoint y: 377, distance: 476.5
click at [467, 377] on tr "Total Assets Created with Highcharts 12.1.2 $36.58 B -4.02% 2025 $37.74B ​ $37.…" at bounding box center [517, 383] width 897 height 41
click at [584, 326] on td "$284.00 M" at bounding box center [597, 342] width 106 height 41
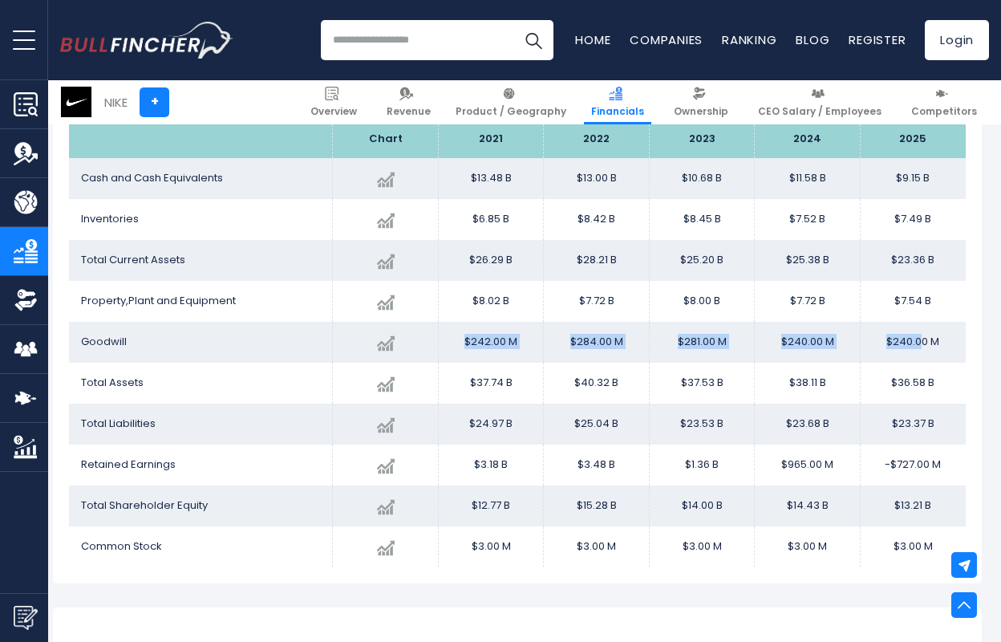
drag, startPoint x: 464, startPoint y: 341, endPoint x: 922, endPoint y: 347, distance: 457.3
click at [922, 347] on tr "Goodwill Created with Highcharts 12.1.2 $240.00 M 0.00% 2025 $242.00M ​ $242.00…" at bounding box center [517, 342] width 897 height 41
click at [947, 353] on td "$240.00 M" at bounding box center [913, 342] width 106 height 41
drag, startPoint x: 947, startPoint y: 347, endPoint x: 492, endPoint y: 330, distance: 455.2
click at [492, 330] on tr "Goodwill Created with Highcharts 12.1.2 $240.00 M 0.00% 2025 $242.00M ​ $242.00…" at bounding box center [517, 342] width 897 height 41
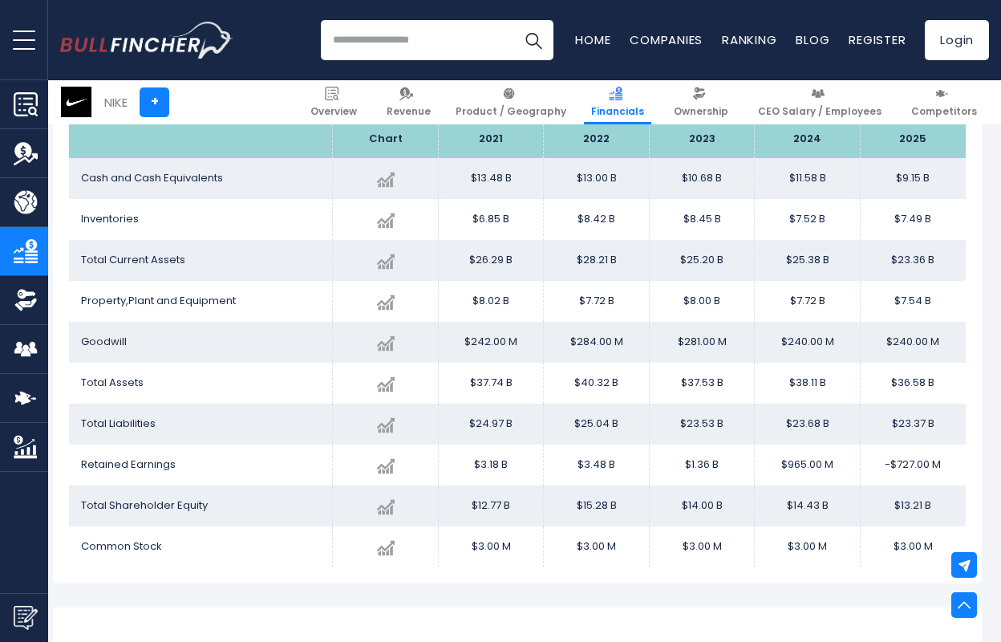
click at [919, 340] on td "$240.00 M" at bounding box center [913, 342] width 106 height 41
drag, startPoint x: 947, startPoint y: 299, endPoint x: 471, endPoint y: 290, distance: 476.6
click at [471, 290] on tr "Property,Plant and Equipment Created with Highcharts 12.1.2 $7.54 B -2.31% 2025…" at bounding box center [517, 301] width 897 height 41
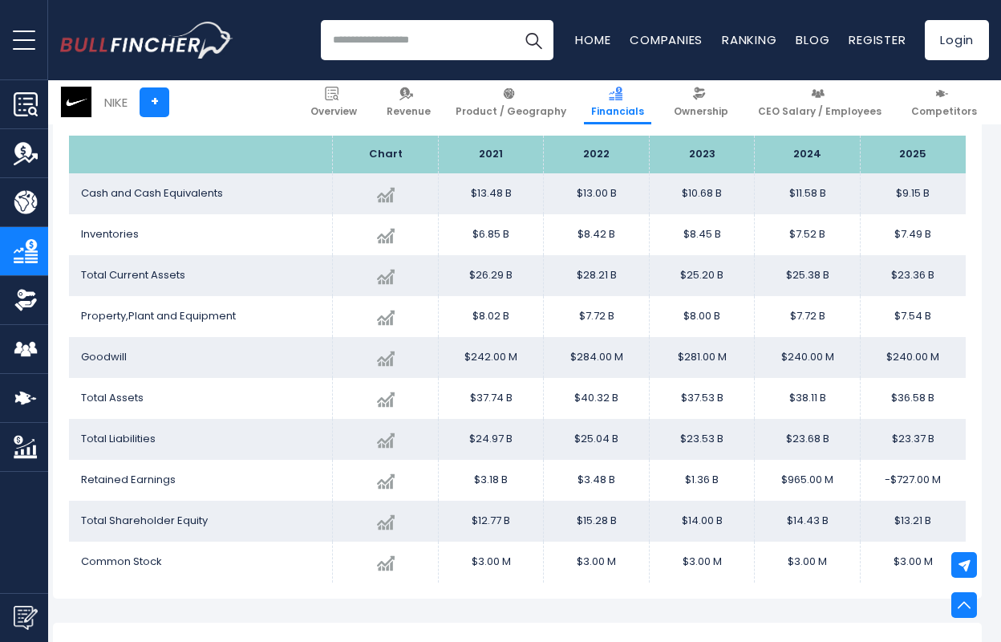
click at [537, 273] on td "$26.29 B" at bounding box center [491, 275] width 106 height 41
drag, startPoint x: 465, startPoint y: 273, endPoint x: 935, endPoint y: 275, distance: 469.3
click at [935, 275] on tr "Total Current Assets Created with Highcharts 12.1.2 $23.36 B -7.96% 2025 $26.29…" at bounding box center [517, 275] width 897 height 41
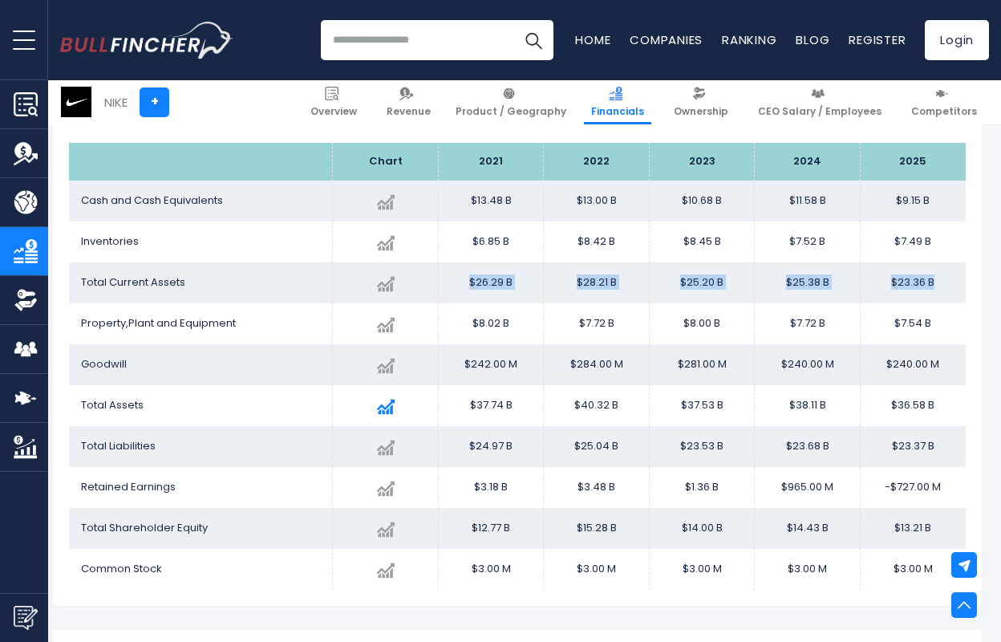
scroll to position [1820, 7]
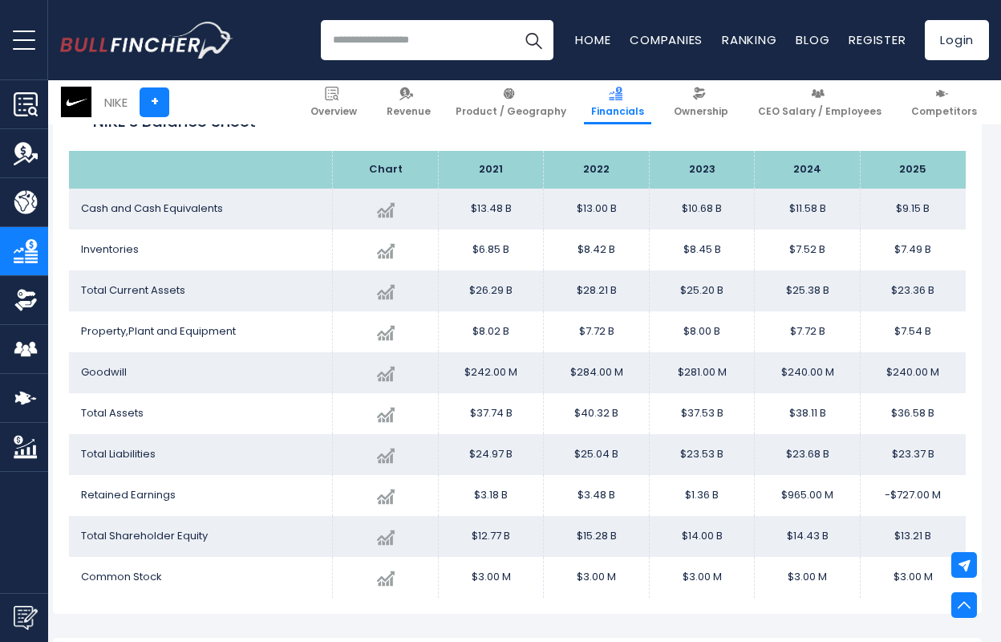
click at [854, 258] on td "$7.52 B" at bounding box center [808, 249] width 106 height 41
drag, startPoint x: 470, startPoint y: 251, endPoint x: 959, endPoint y: 263, distance: 488.7
click at [959, 263] on tr "Inventories Created with Highcharts 12.1.2 $7.49 B -0.40% 2025 $6.85B ​ $6.85B …" at bounding box center [517, 249] width 897 height 41
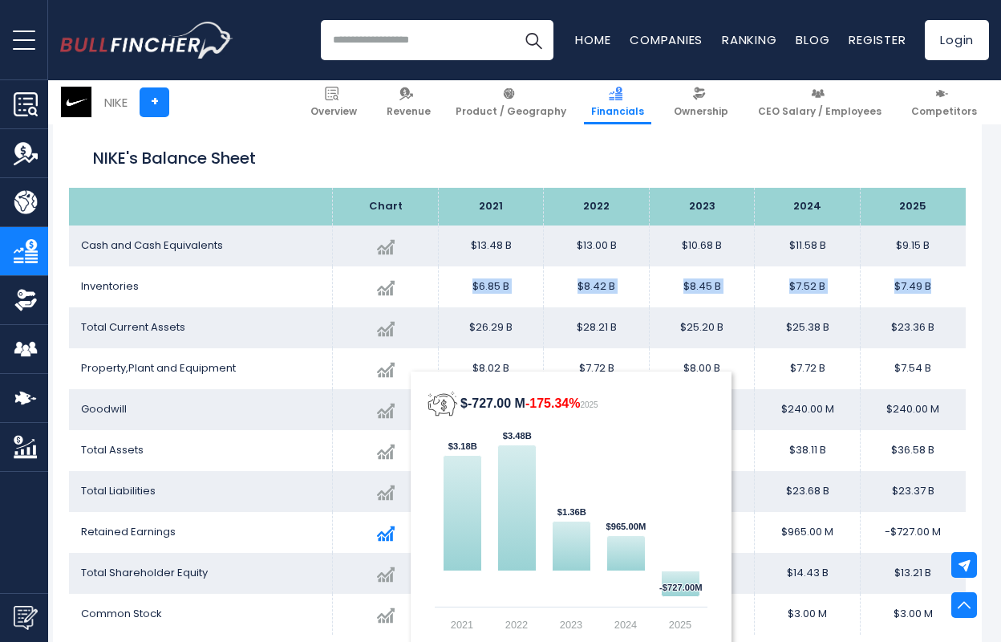
scroll to position [1782, 7]
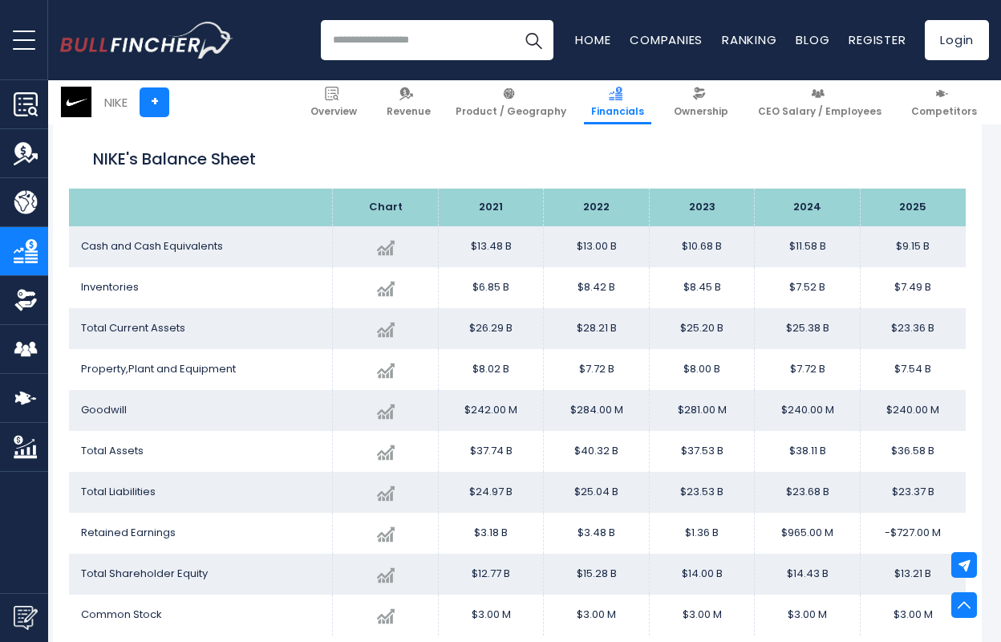
click at [555, 282] on td "$8.42 B" at bounding box center [597, 287] width 106 height 41
drag, startPoint x: 472, startPoint y: 249, endPoint x: 933, endPoint y: 251, distance: 460.4
click at [933, 251] on tr "Cash and Cash Equivalents Created with Highcharts 12.1.2 $9.15 B -20.99% 2025 $…" at bounding box center [517, 246] width 897 height 41
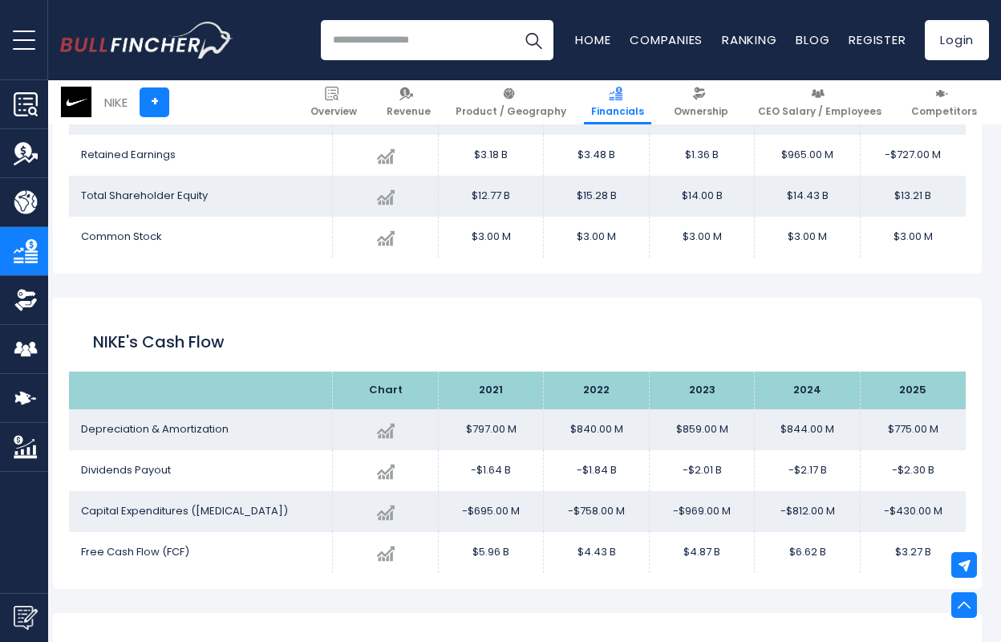
scroll to position [2228, 7]
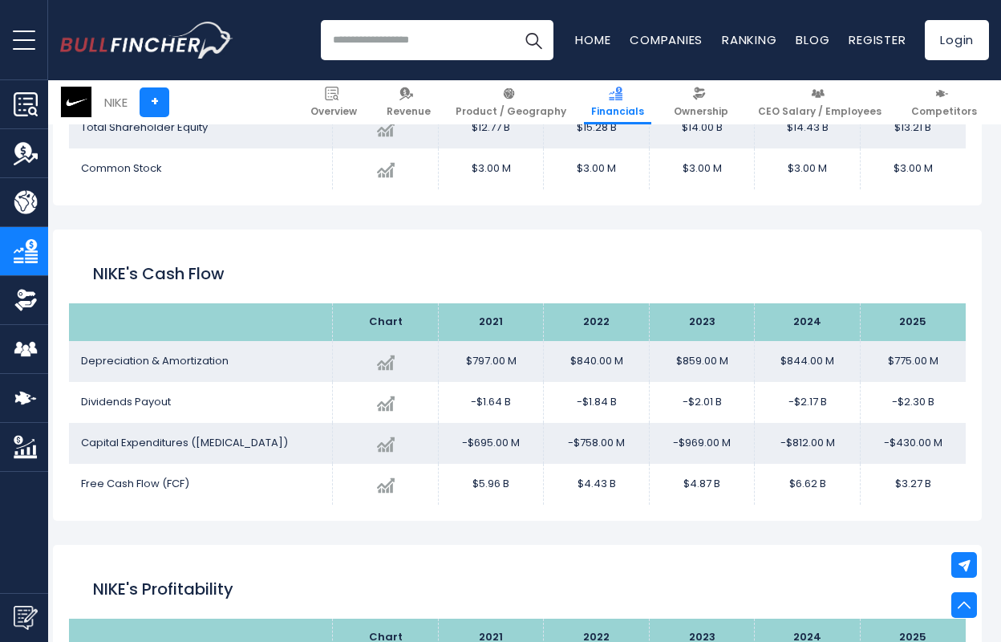
drag, startPoint x: 79, startPoint y: 351, endPoint x: 719, endPoint y: 448, distance: 647.4
click at [728, 455] on tbody "Depreciation & Amortization Created with Highcharts 12.1.2 $775.00 M -8.18% 202…" at bounding box center [517, 423] width 897 height 164
click at [719, 448] on td "-$969.00 M" at bounding box center [702, 443] width 106 height 41
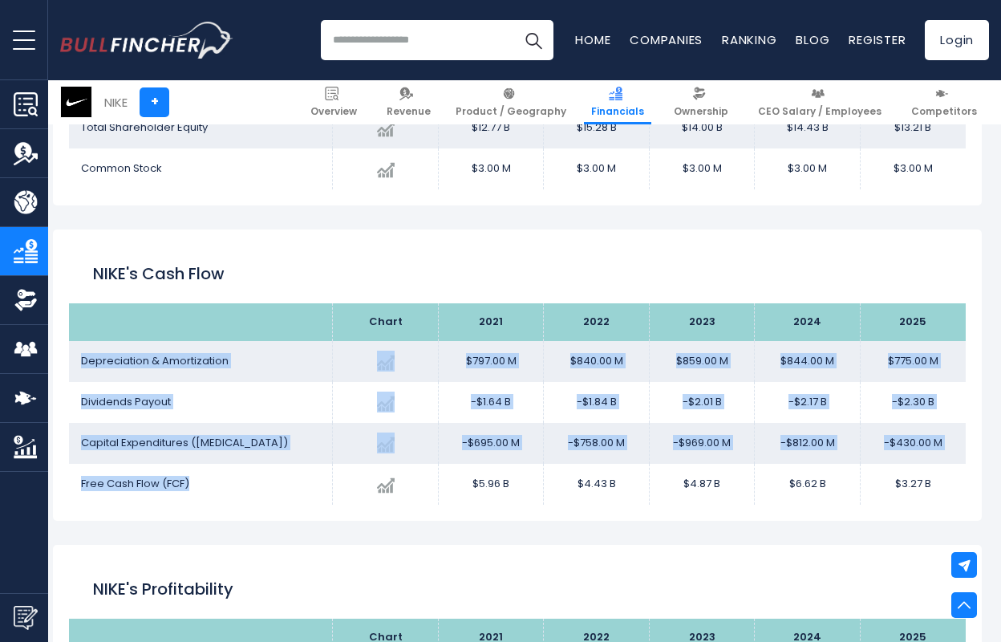
drag, startPoint x: 193, startPoint y: 489, endPoint x: 99, endPoint y: 349, distance: 169.3
click at [99, 349] on tbody "Depreciation & Amortization Created with Highcharts 12.1.2 $775.00 M -8.18% 202…" at bounding box center [517, 423] width 897 height 164
click at [99, 349] on td "Depreciation & Amortization" at bounding box center [201, 361] width 264 height 41
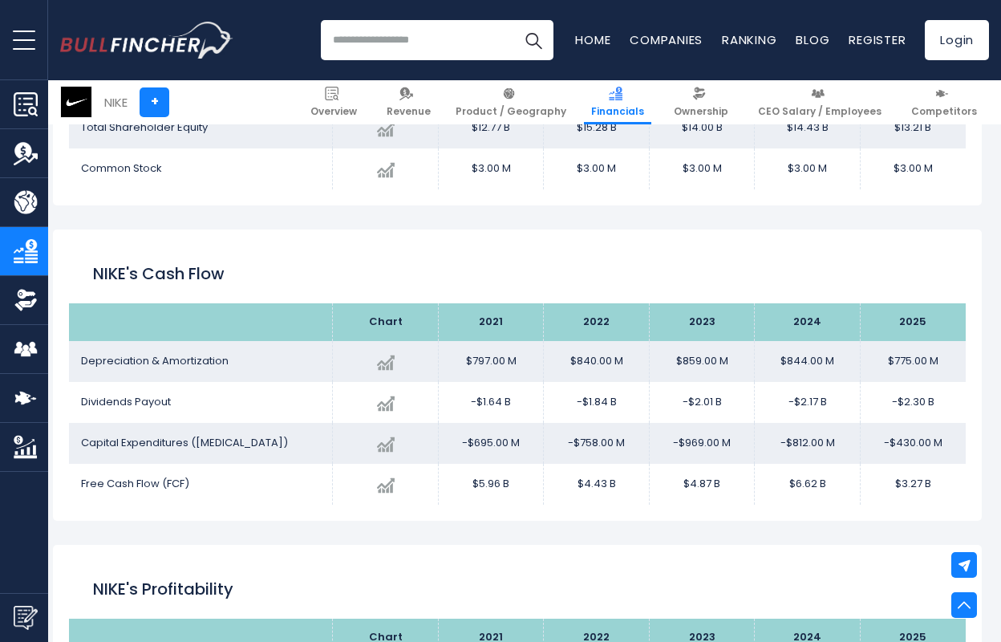
drag, startPoint x: 73, startPoint y: 349, endPoint x: 655, endPoint y: 474, distance: 595.7
click at [655, 474] on tbody "Depreciation & Amortization Created with Highcharts 12.1.2 $775.00 M -8.18% 202…" at bounding box center [517, 423] width 897 height 164
click at [655, 474] on td "$4.87 B" at bounding box center [702, 484] width 106 height 41
drag, startPoint x: 480, startPoint y: 313, endPoint x: 841, endPoint y: 487, distance: 401.5
click at [841, 487] on table "Chart 2021 2022" at bounding box center [517, 403] width 897 height 201
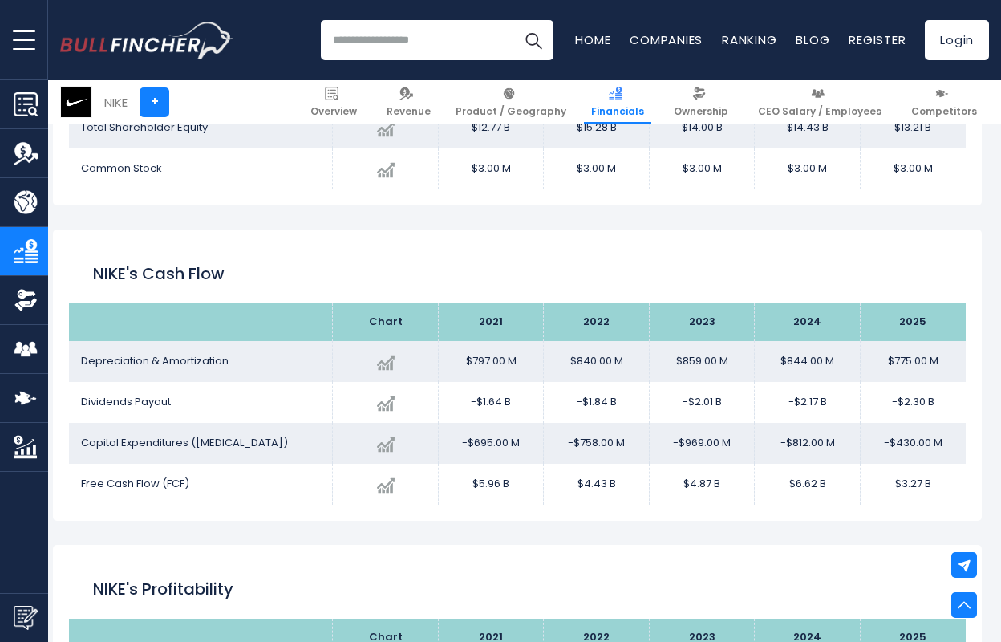
click at [841, 487] on td "$6.62 B" at bounding box center [808, 484] width 106 height 41
drag, startPoint x: 939, startPoint y: 481, endPoint x: 536, endPoint y: 311, distance: 437.9
click at [536, 311] on table "Chart 2021 2022" at bounding box center [517, 404] width 897 height 201
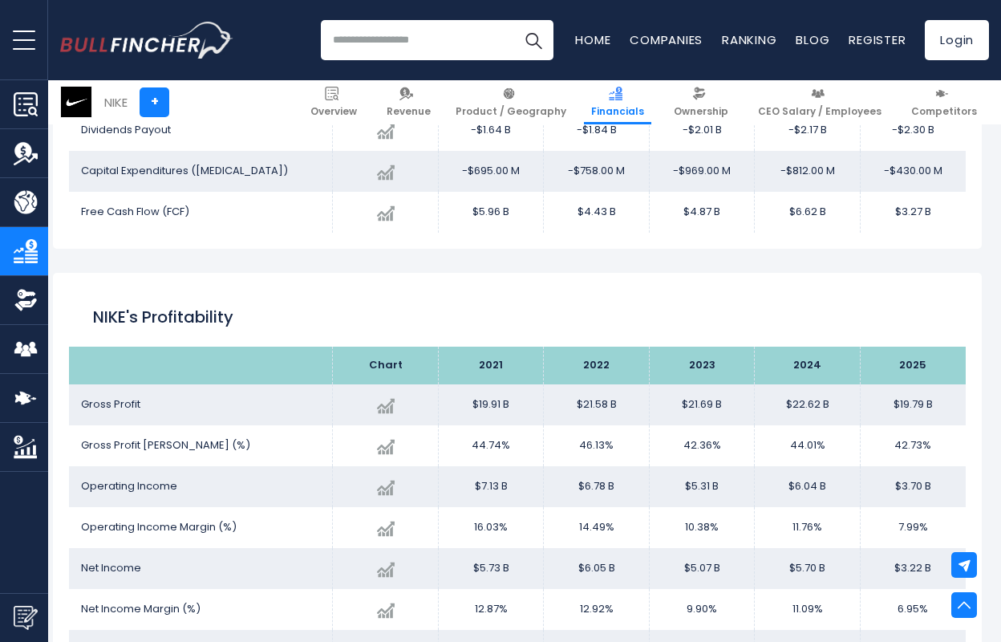
scroll to position [2592, 7]
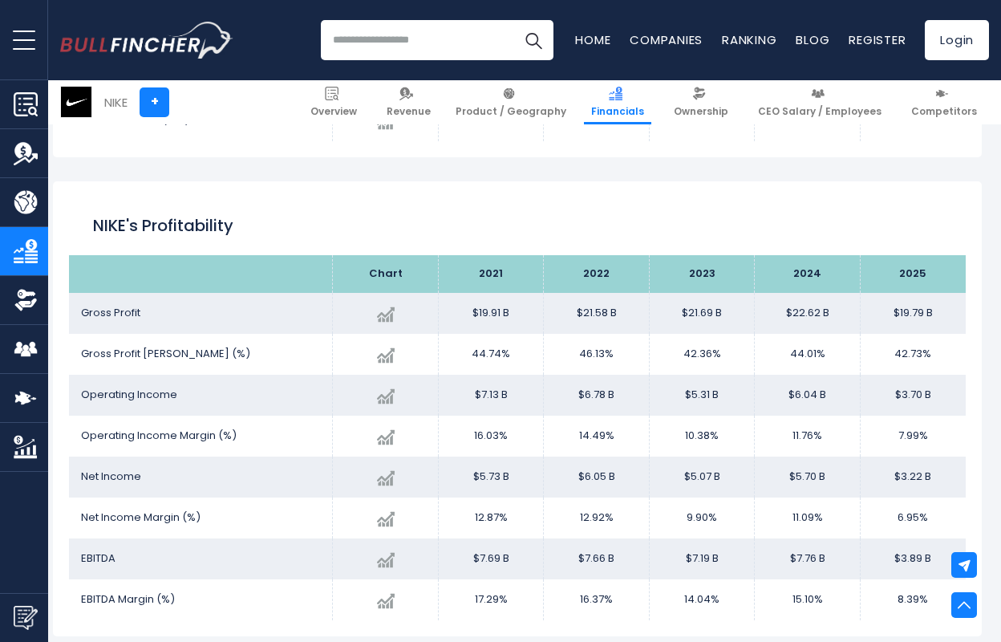
click at [240, 295] on td "Gross Profit" at bounding box center [201, 313] width 264 height 41
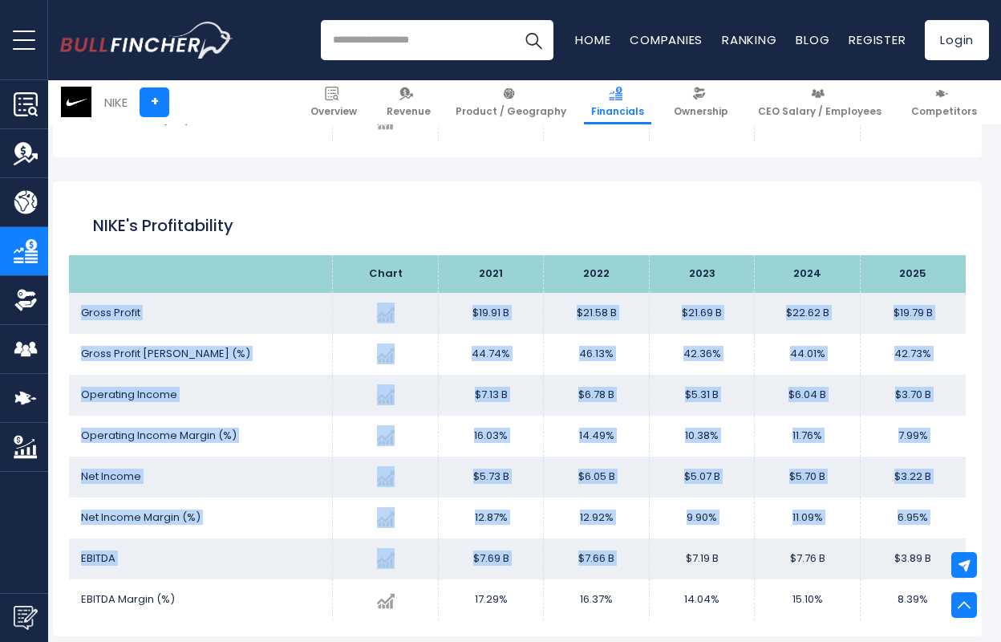
drag, startPoint x: 79, startPoint y: 306, endPoint x: 639, endPoint y: 545, distance: 608.8
click at [660, 545] on tbody "Gross Profit Created with Highcharts 12.1.2 $19.79 B -12.50% 2025 $19.91B ​ $19…" at bounding box center [517, 456] width 897 height 327
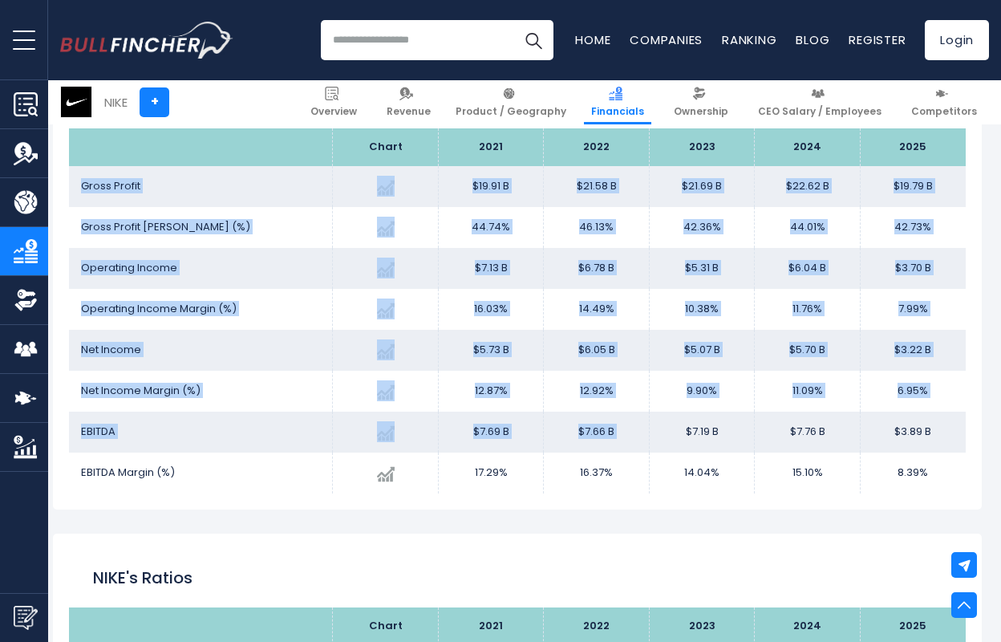
scroll to position [2723, 7]
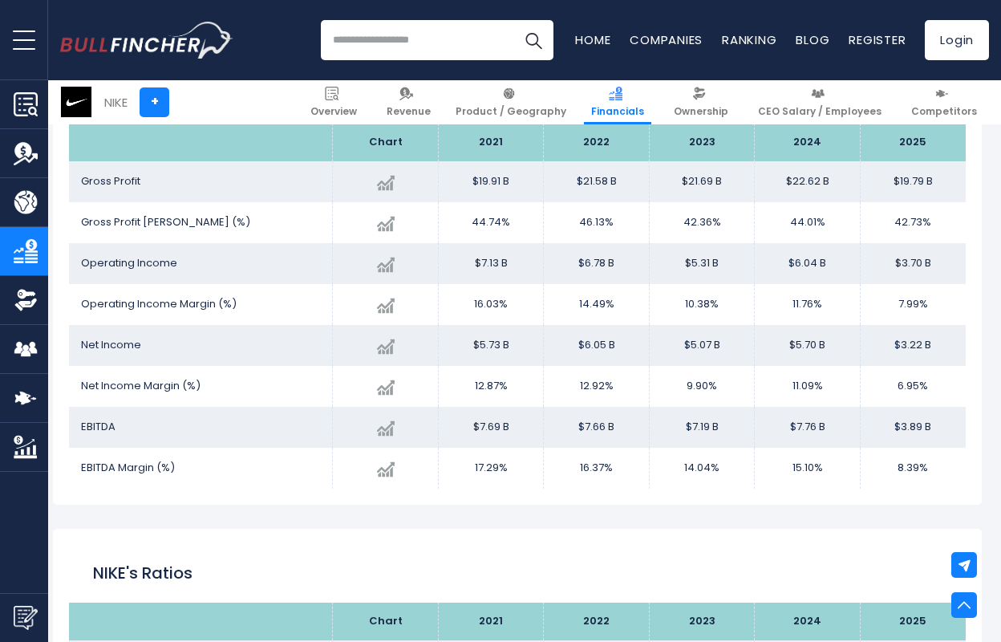
click at [922, 444] on td "$3.89 B" at bounding box center [913, 427] width 106 height 41
drag, startPoint x: 935, startPoint y: 464, endPoint x: 193, endPoint y: 164, distance: 801.1
click at [193, 164] on tbody "Gross Profit Created with Highcharts 12.1.2 $19.79 B -12.50% 2025 $19.91B ​ $19…" at bounding box center [517, 324] width 897 height 327
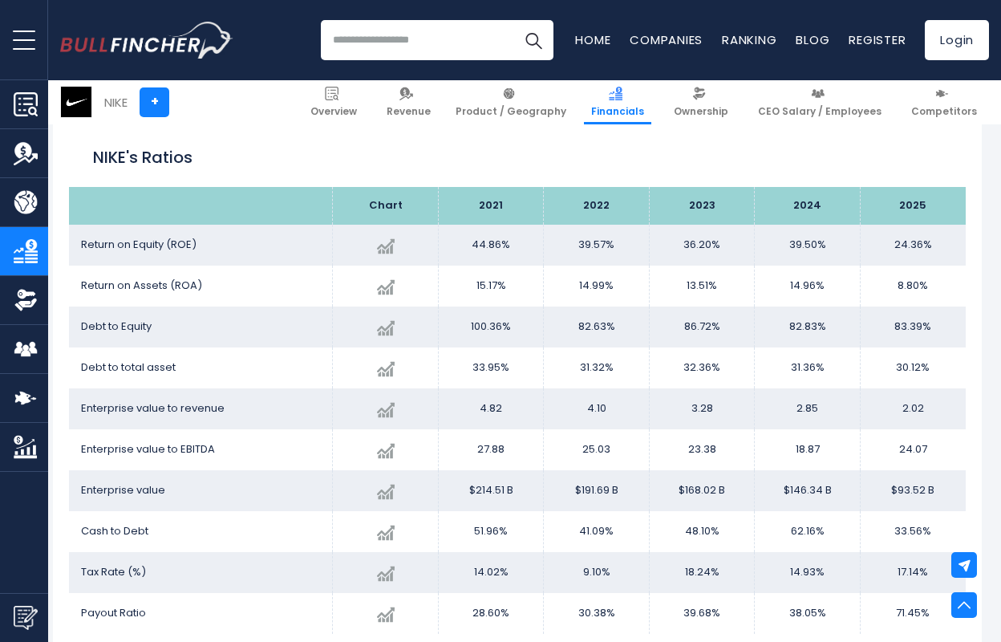
scroll to position [3137, 7]
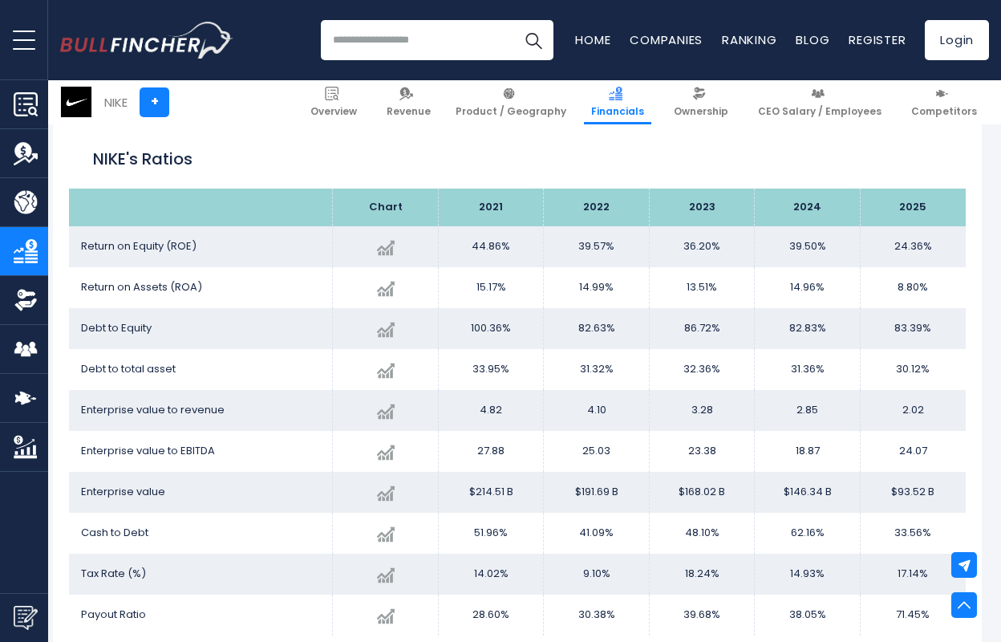
click at [89, 241] on span "Return on Equity (ROE)" at bounding box center [139, 245] width 116 height 15
drag, startPoint x: 79, startPoint y: 241, endPoint x: 541, endPoint y: 518, distance: 538.6
click at [546, 518] on tbody "Return on Equity ([PERSON_NAME]) Created with Highcharts 12.1.2 24.36% -38.33% …" at bounding box center [517, 430] width 897 height 409
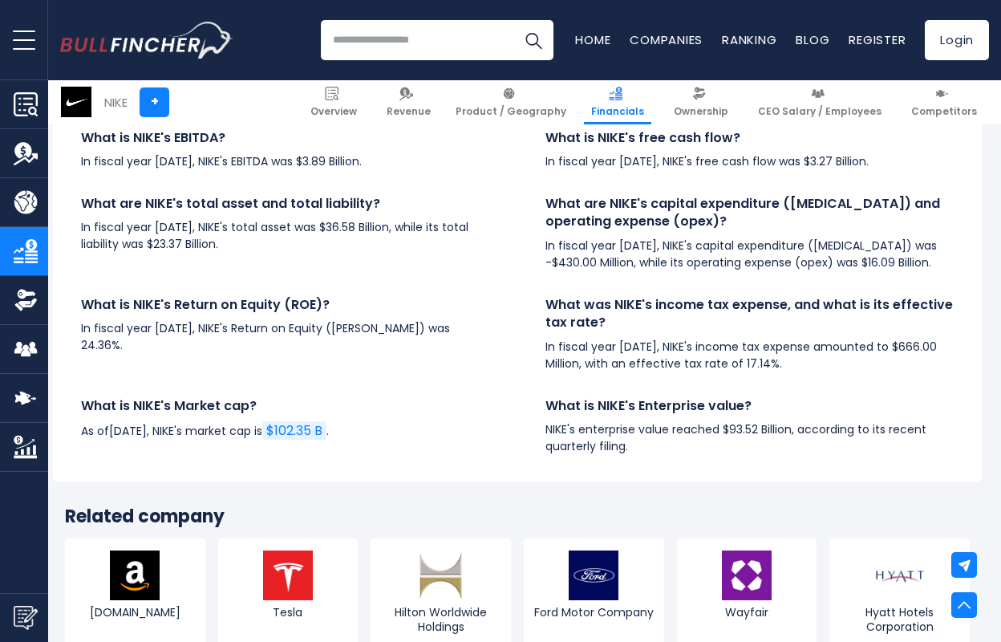
scroll to position [3887, 7]
